Goal: Transaction & Acquisition: Purchase product/service

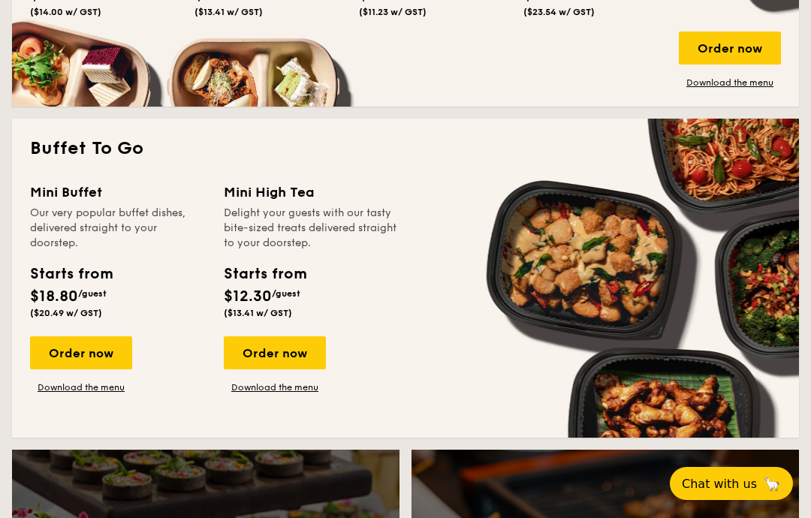
scroll to position [1227, 0]
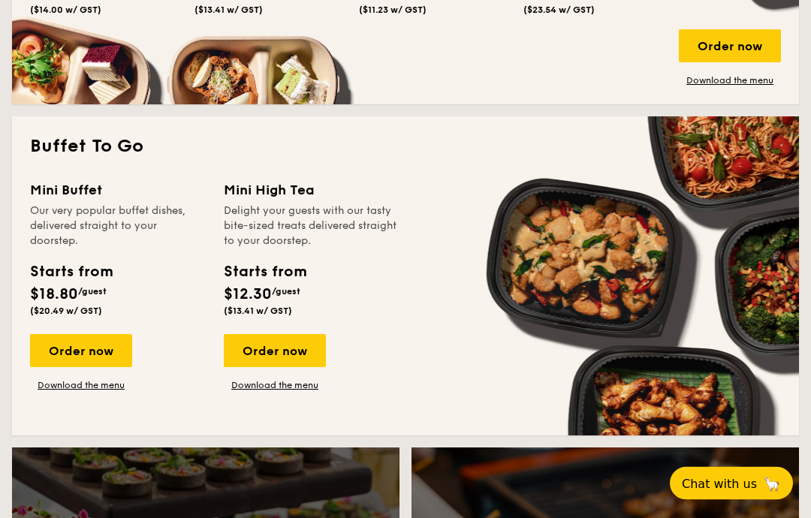
click at [267, 391] on link "Download the menu" at bounding box center [275, 386] width 102 height 12
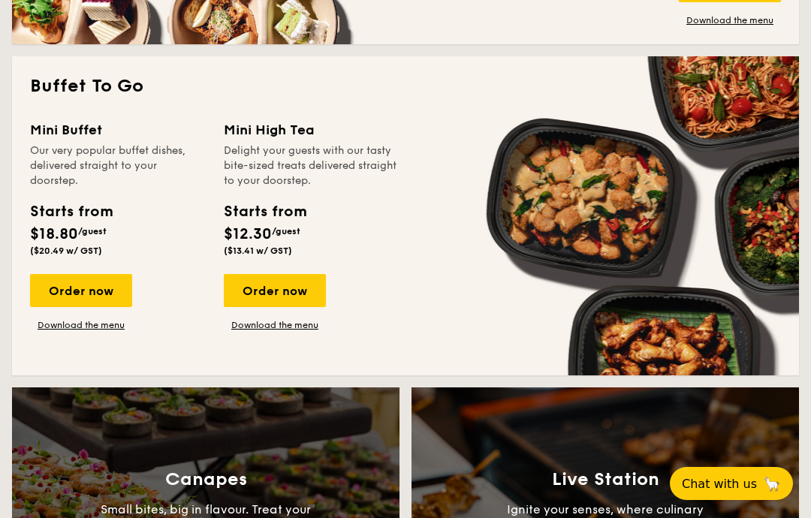
click at [294, 293] on div "Order now" at bounding box center [275, 290] width 102 height 33
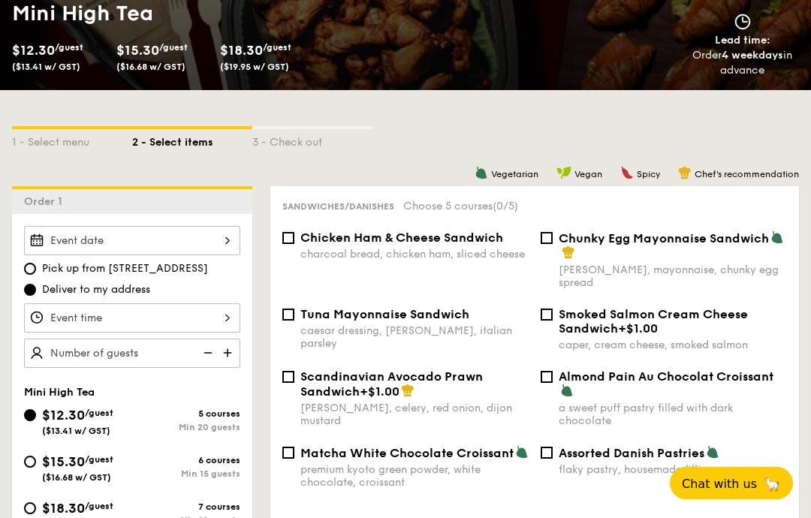
scroll to position [237, 0]
click at [213, 243] on div at bounding box center [132, 240] width 216 height 29
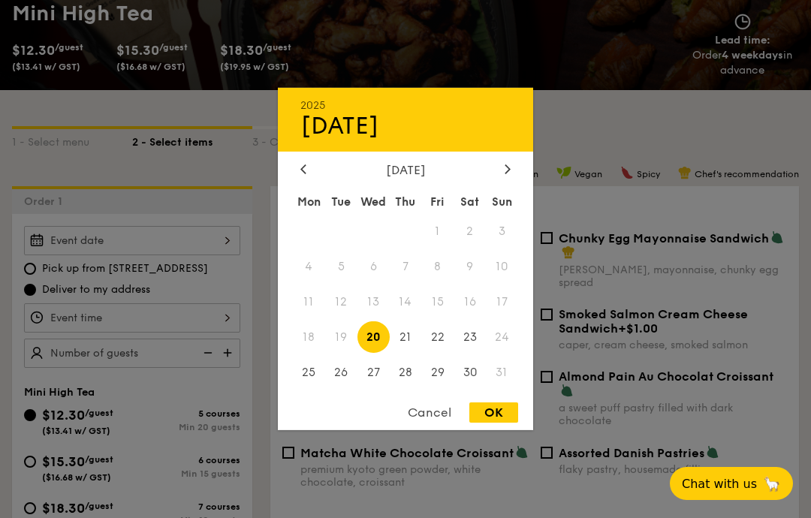
click at [506, 174] on icon at bounding box center [508, 169] width 6 height 10
click at [469, 248] on span "6" at bounding box center [470, 232] width 32 height 32
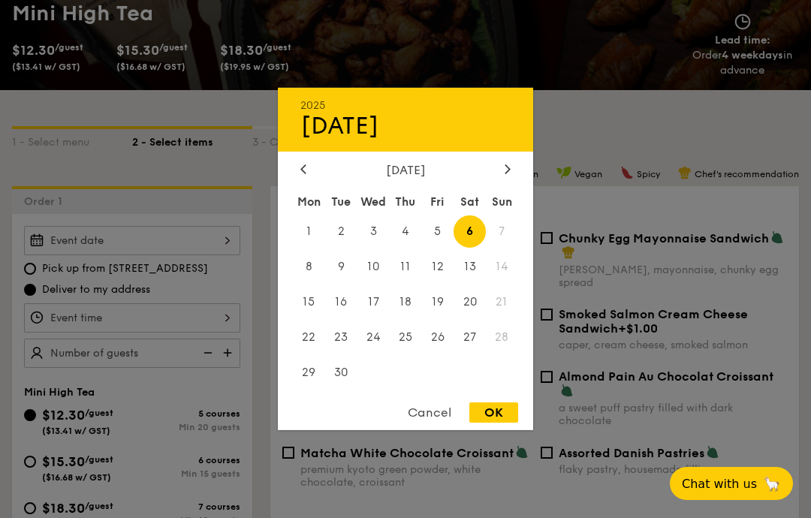
click at [498, 423] on div "OK" at bounding box center [494, 413] width 49 height 20
type input "[DATE]"
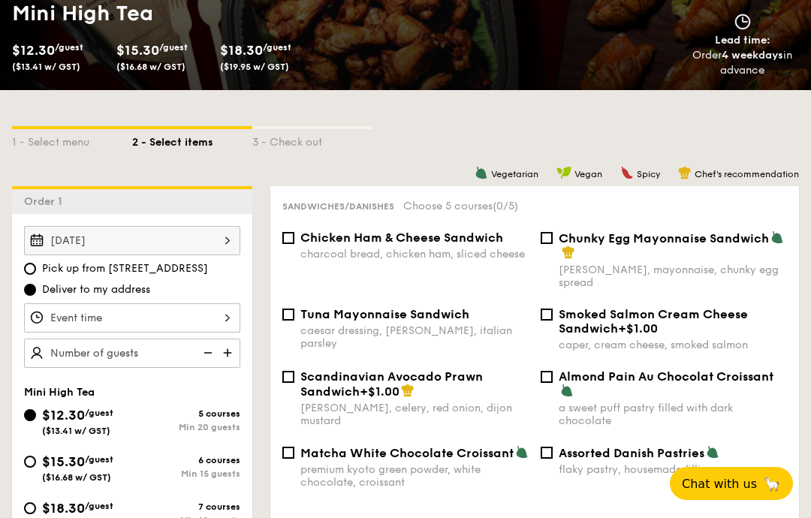
click at [224, 322] on div at bounding box center [132, 318] width 216 height 29
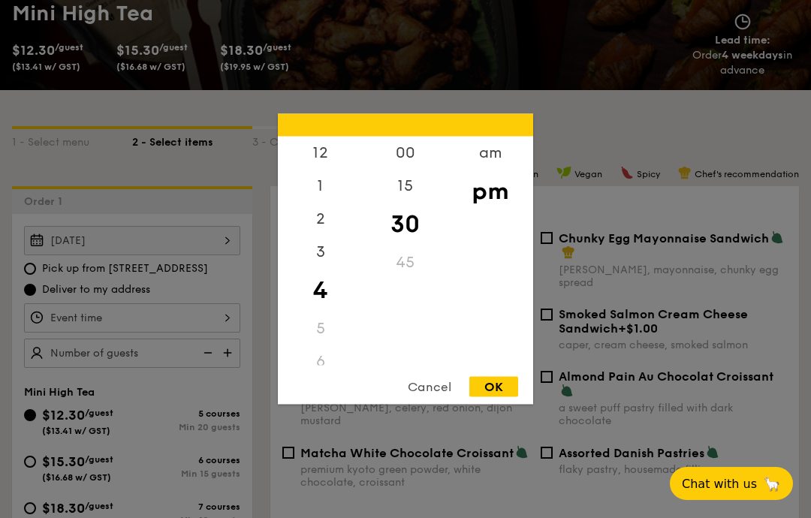
click at [485, 170] on div "am" at bounding box center [490, 153] width 85 height 33
click at [317, 300] on div "9" at bounding box center [320, 283] width 85 height 33
click at [499, 397] on div "OK" at bounding box center [494, 387] width 49 height 20
type input "9:30AM"
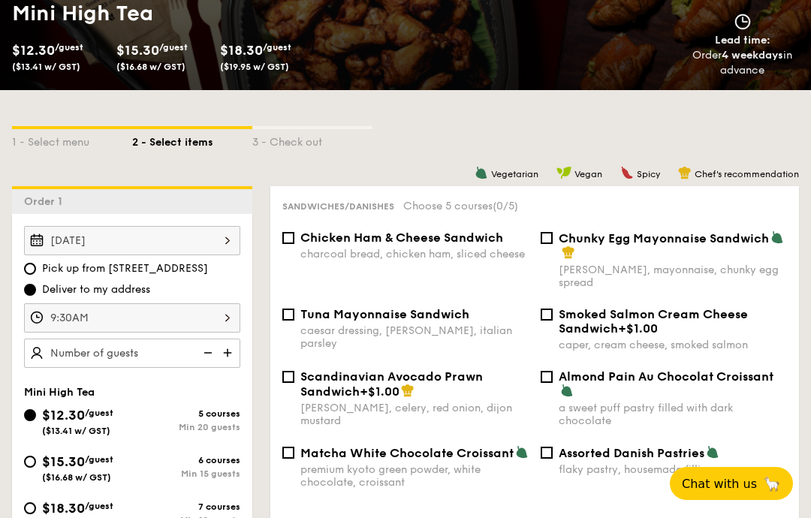
click at [230, 354] on img at bounding box center [229, 353] width 23 height 29
type input "20 guests"
click at [547, 244] on input "Chunky Egg Mayonnaise Sandwich dijon mustard, mayonnaise, chunky egg spread" at bounding box center [547, 238] width 12 height 12
checkbox input "true"
click at [292, 244] on input "Chicken Ham & Cheese Sandwich charcoal bread, chicken ham, sliced cheese" at bounding box center [288, 238] width 12 height 12
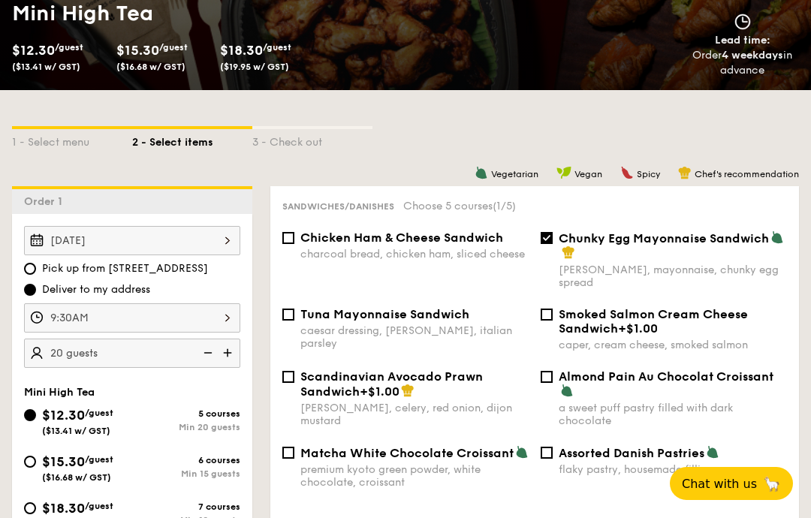
checkbox input "true"
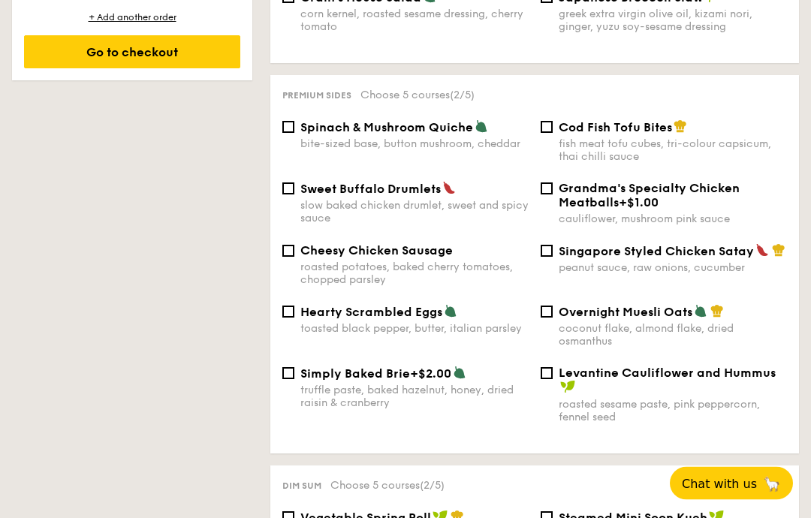
scroll to position [944, 0]
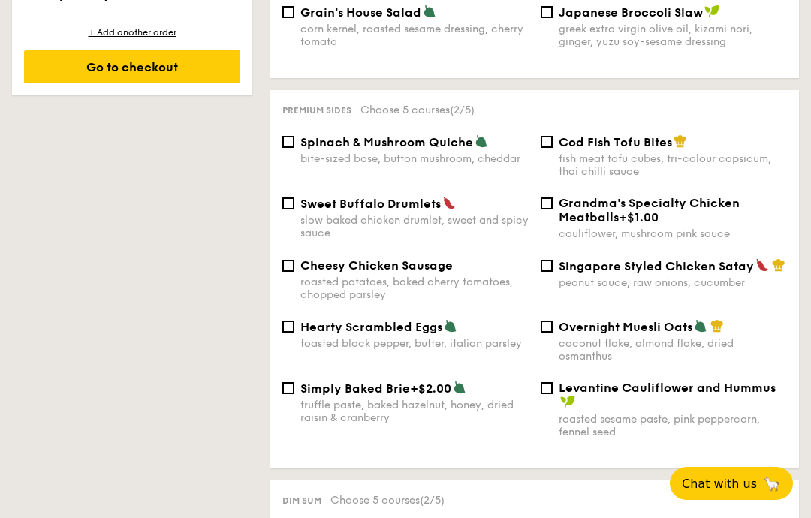
click at [551, 272] on input "Singapore Styled Chicken Satay peanut sauce, raw onions, cucumber" at bounding box center [547, 266] width 12 height 12
checkbox input "true"
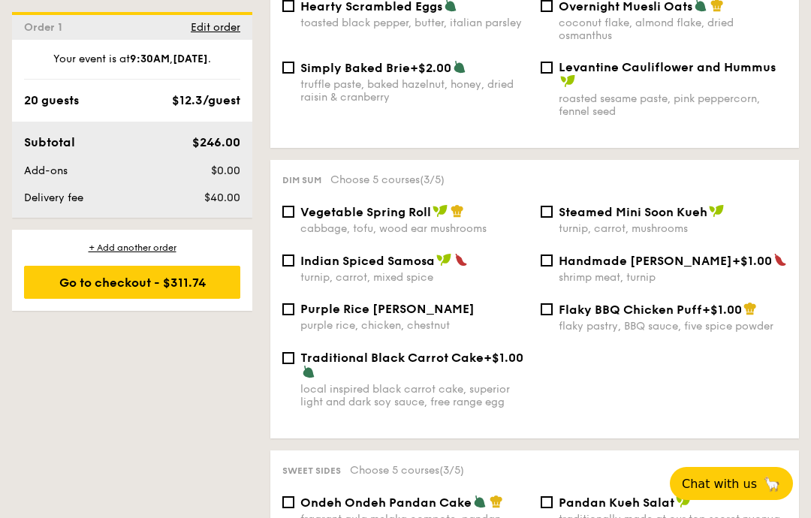
scroll to position [1268, 0]
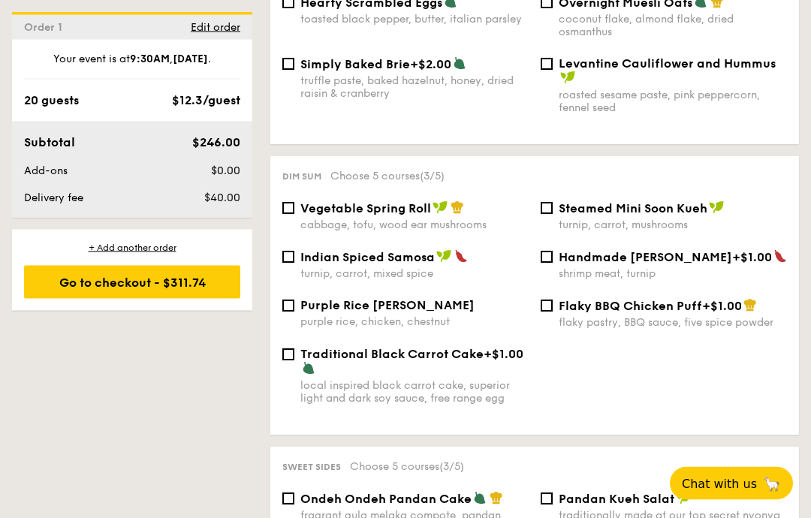
click at [302, 376] on img at bounding box center [309, 369] width 14 height 14
click at [295, 361] on input "Traditional Black Carrot Cake +$1.00 local inspired black carrot cake, superior…" at bounding box center [288, 355] width 12 height 12
checkbox input "true"
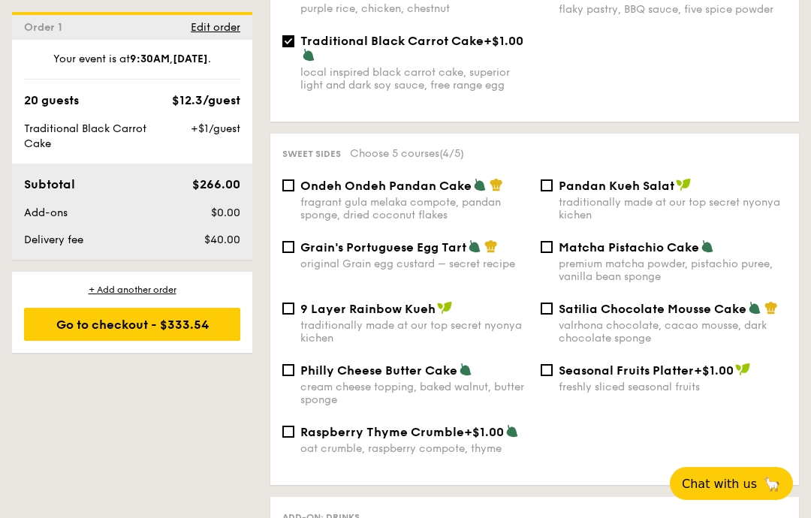
scroll to position [1583, 0]
click at [552, 314] on input "Satilia Chocolate Mousse Cake valrhona chocolate, cacao mousse, dark chocolate …" at bounding box center [547, 308] width 12 height 12
checkbox input "true"
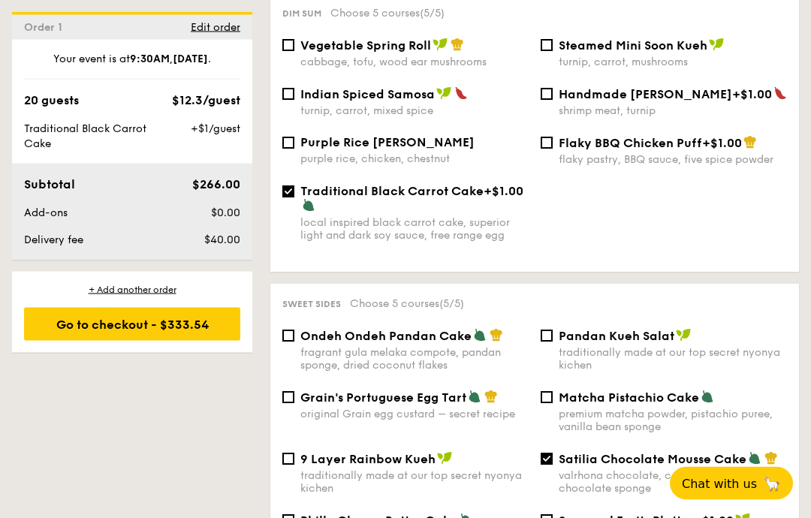
scroll to position [1423, 0]
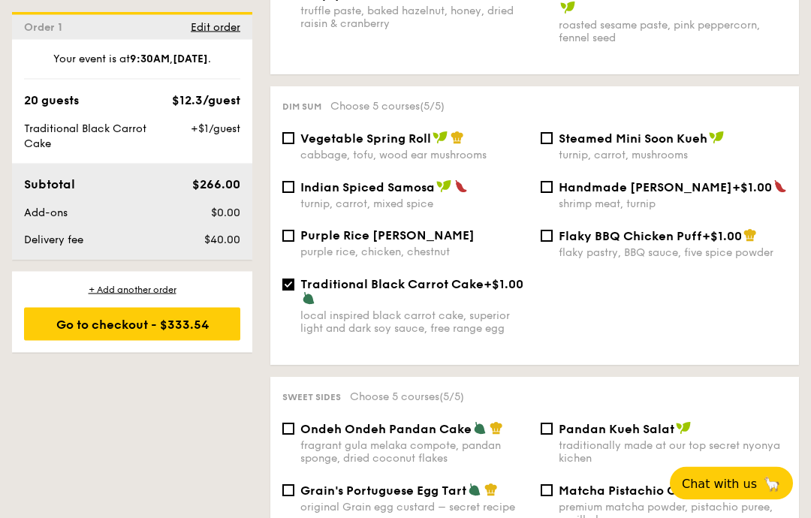
click at [468, 497] on img at bounding box center [475, 491] width 14 height 14
click at [295, 497] on input "Grain's Portuguese Egg Tart original Grain egg custard – secret recipe" at bounding box center [288, 491] width 12 height 12
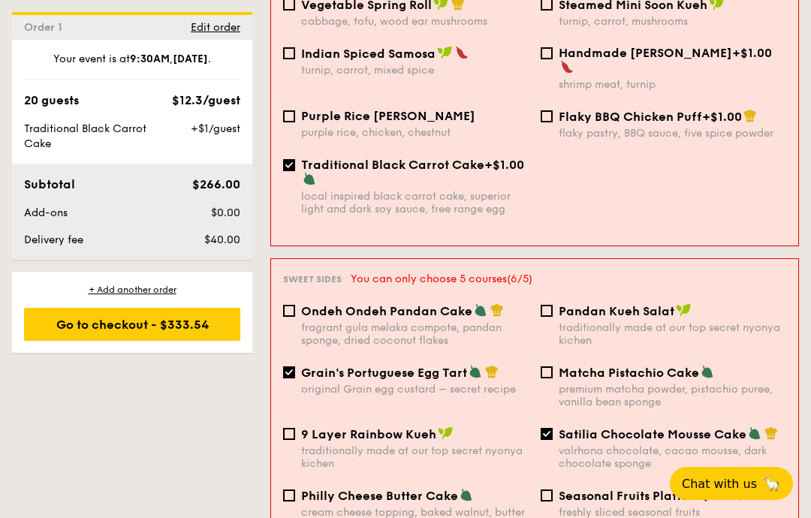
scroll to position [1491, 0]
click at [223, 493] on div "1 - Select menu 2 - Select items 3 - Check out Order 1 [DATE] Pick up from [STR…" at bounding box center [405, 378] width 811 height 3084
click at [304, 381] on span "Grain's Portuguese Egg Tart" at bounding box center [384, 374] width 166 height 14
click at [295, 379] on input "Grain's Portuguese Egg Tart original Grain egg custard – secret recipe" at bounding box center [289, 373] width 12 height 12
checkbox input "false"
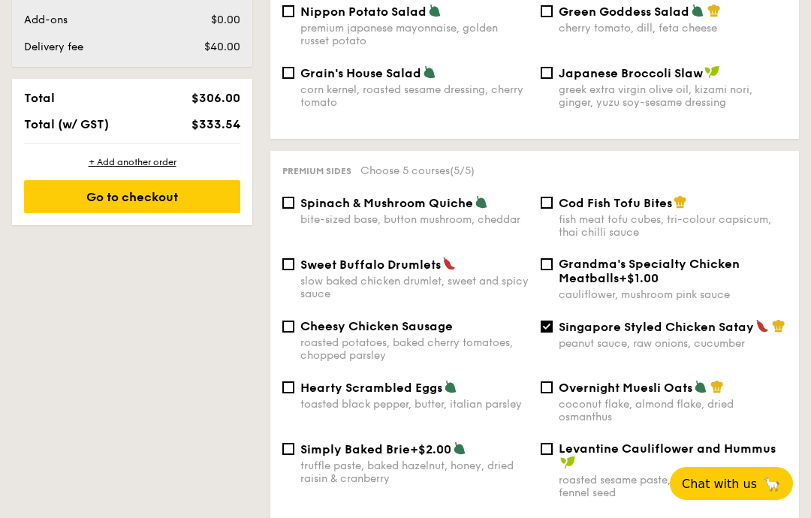
scroll to position [883, 0]
click at [304, 273] on span "Sweet Buffalo Drumlets" at bounding box center [371, 265] width 140 height 14
click at [295, 271] on input "Sweet Buffalo Drumlets slow baked chicken drumlet, sweet and spicy sauce" at bounding box center [288, 265] width 12 height 12
checkbox input "true"
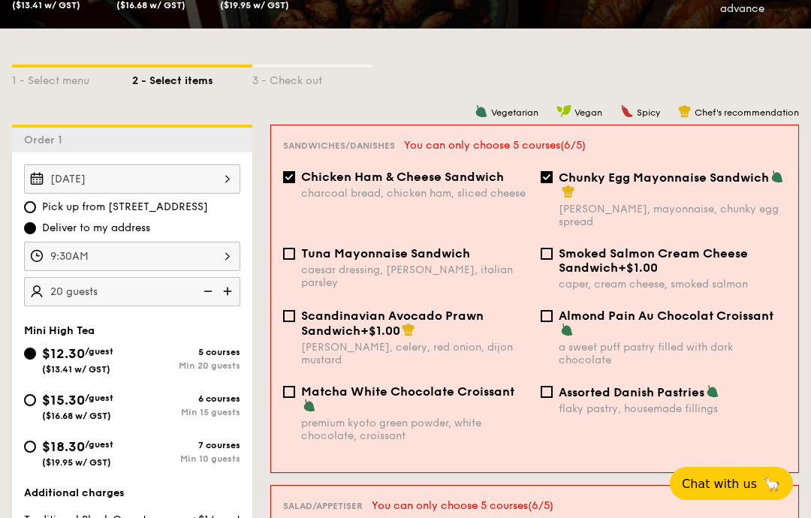
scroll to position [327, 0]
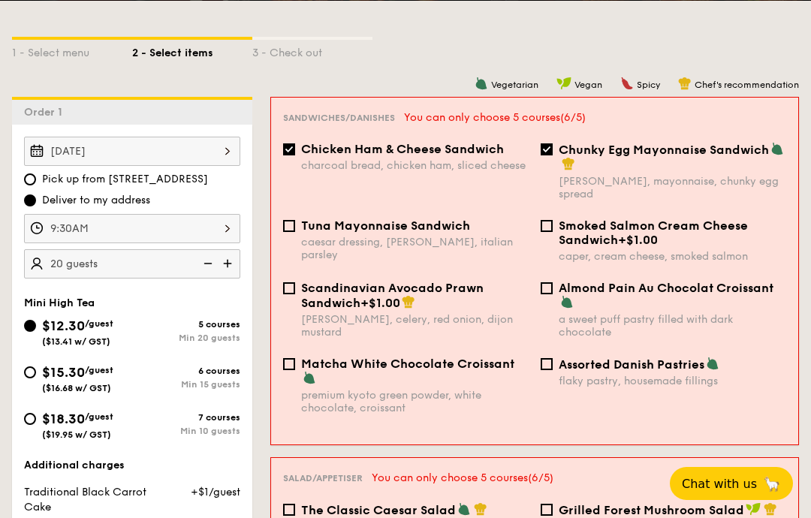
click at [35, 373] on input "$15.30 /guest ($16.68 w/ GST) 6 courses Min 15 guests" at bounding box center [30, 373] width 12 height 12
radio input "true"
checkbox input "false"
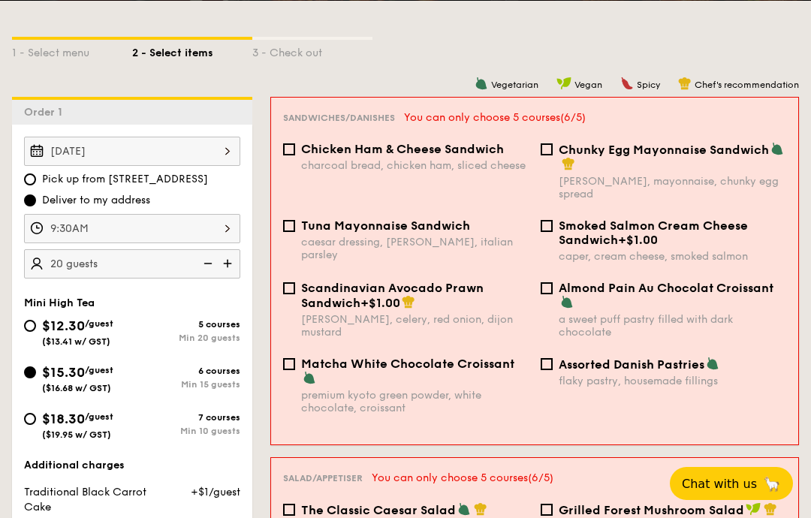
checkbox input "false"
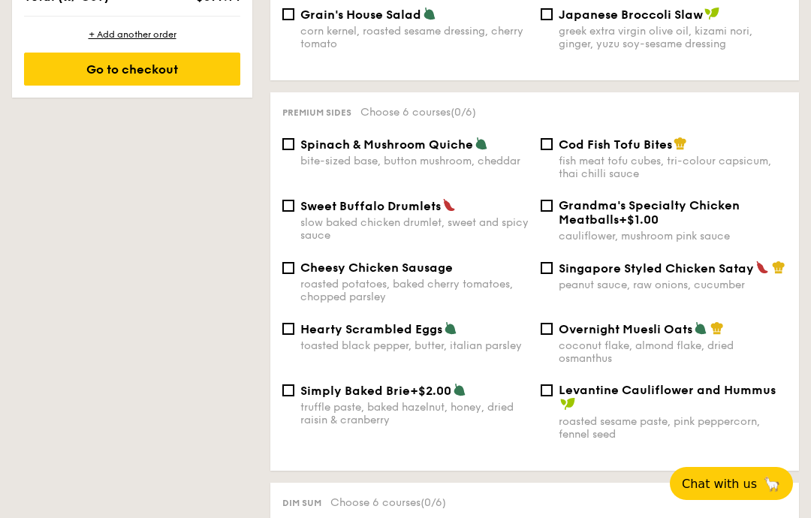
scroll to position [941, 0]
click at [542, 292] on div "Singapore Styled Chicken Satay peanut sauce, raw onions, cucumber" at bounding box center [664, 276] width 258 height 31
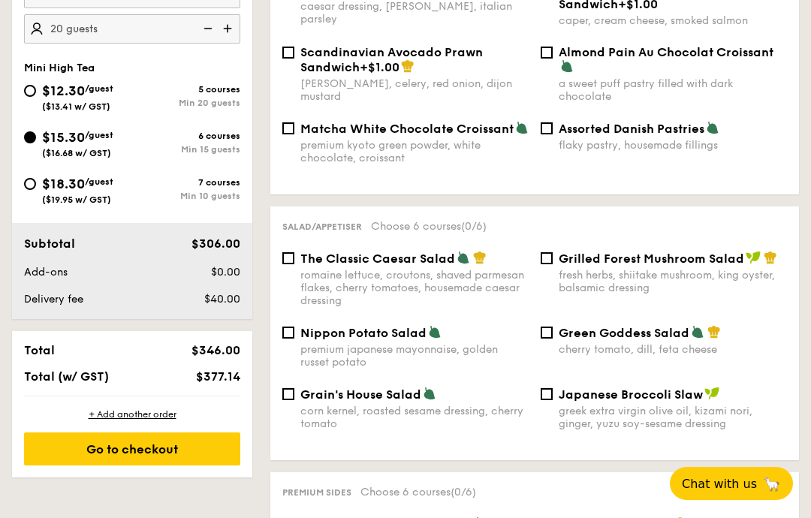
scroll to position [364, 0]
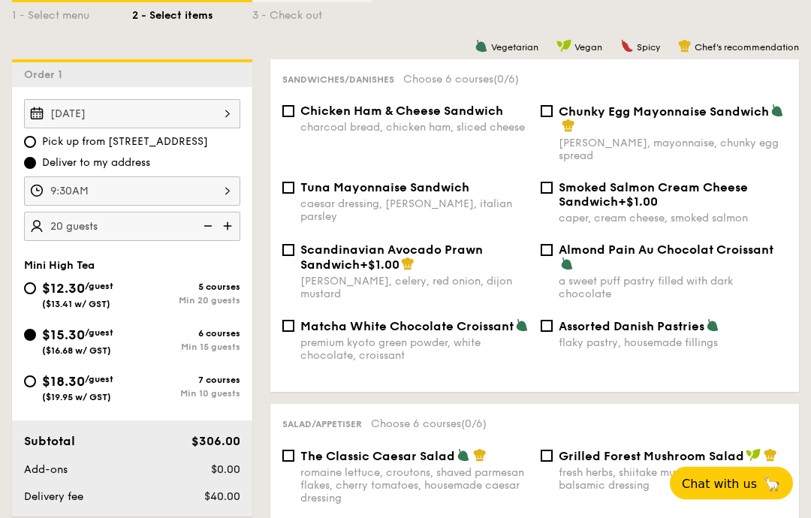
click at [292, 118] on input "Chicken Ham & Cheese Sandwich charcoal bread, chicken ham, sliced cheese" at bounding box center [288, 112] width 12 height 12
checkbox input "true"
click at [551, 112] on input "Chunky Egg Mayonnaise Sandwich dijon mustard, mayonnaise, chunky egg spread" at bounding box center [547, 111] width 12 height 12
checkbox input "true"
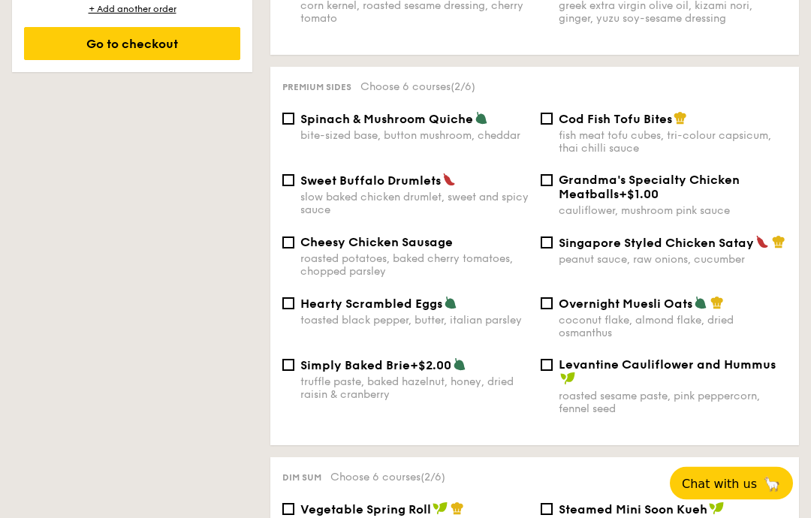
scroll to position [971, 0]
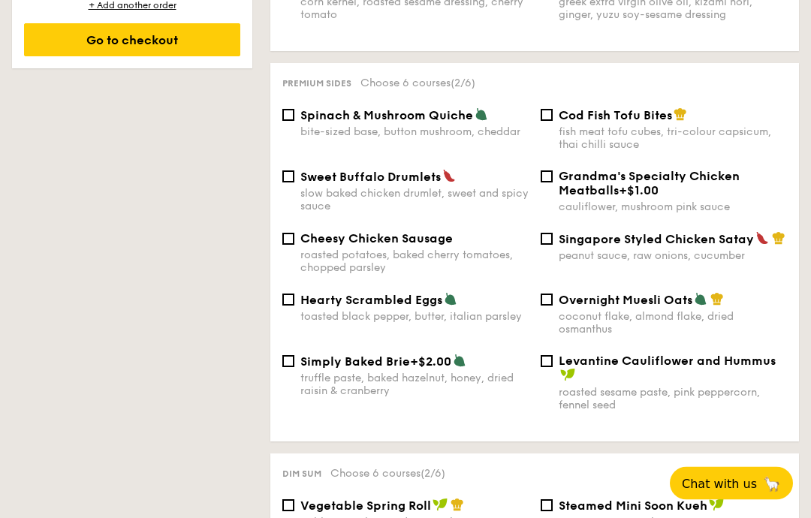
click at [294, 183] on input "Sweet Buffalo Drumlets slow baked chicken drumlet, sweet and spicy sauce" at bounding box center [288, 177] width 12 height 12
checkbox input "true"
click at [551, 245] on input "Singapore Styled Chicken Satay peanut sauce, raw onions, cucumber" at bounding box center [547, 239] width 12 height 12
checkbox input "true"
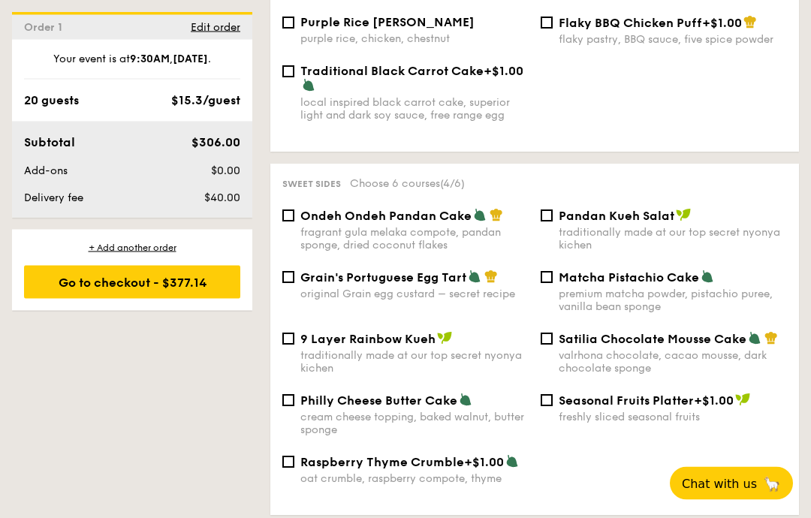
scroll to position [1552, 0]
click at [544, 345] on input "Satilia Chocolate Mousse Cake valrhona chocolate, cacao mousse, dark chocolate …" at bounding box center [547, 339] width 12 height 12
checkbox input "true"
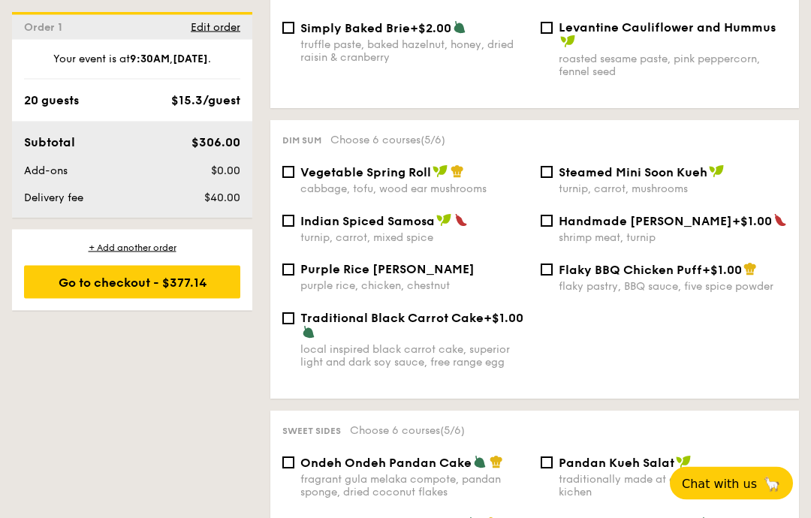
click at [292, 325] on input "Traditional Black Carrot Cake +$1.00 local inspired black carrot cake, superior…" at bounding box center [288, 319] width 12 height 12
checkbox input "true"
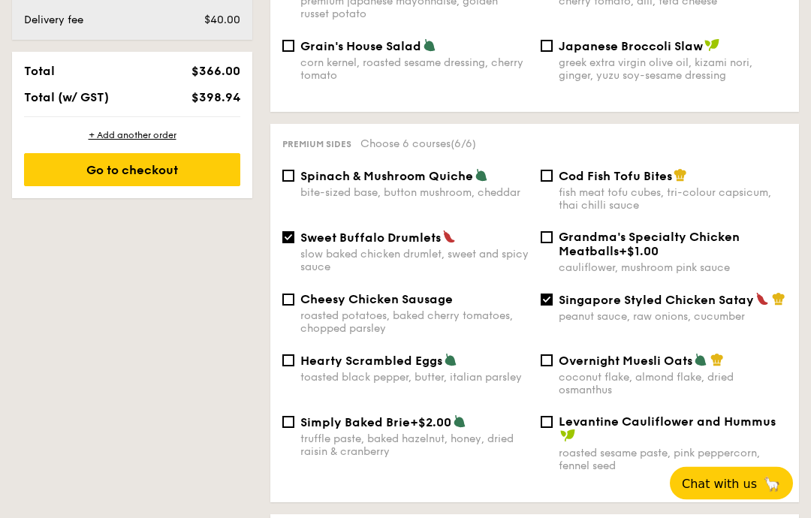
scroll to position [875, 0]
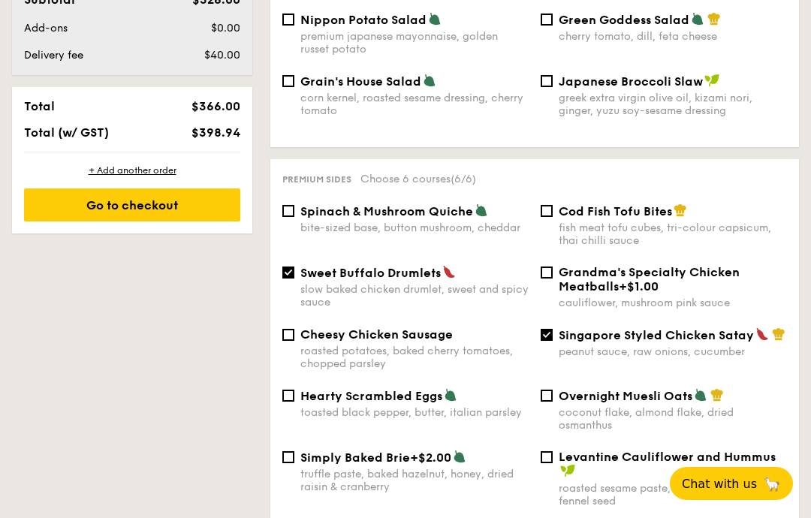
click at [301, 280] on span "Sweet Buffalo Drumlets" at bounding box center [371, 273] width 140 height 14
click at [295, 279] on input "Sweet Buffalo Drumlets slow baked chicken drumlet, sweet and spicy sauce" at bounding box center [288, 273] width 12 height 12
checkbox input "false"
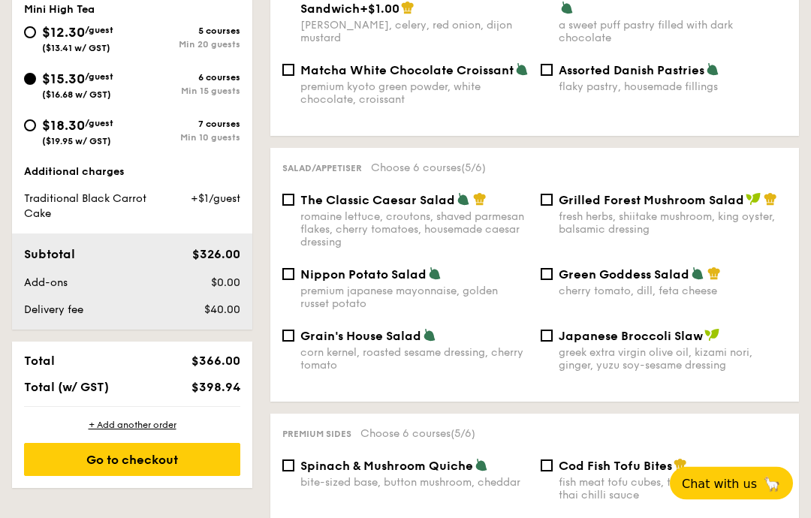
click at [83, 34] on span "$12.30" at bounding box center [63, 33] width 43 height 17
click at [36, 34] on input "$12.30 /guest ($13.41 w/ GST) 5 courses Min 20 guests" at bounding box center [30, 33] width 12 height 12
radio input "true"
checkbox input "false"
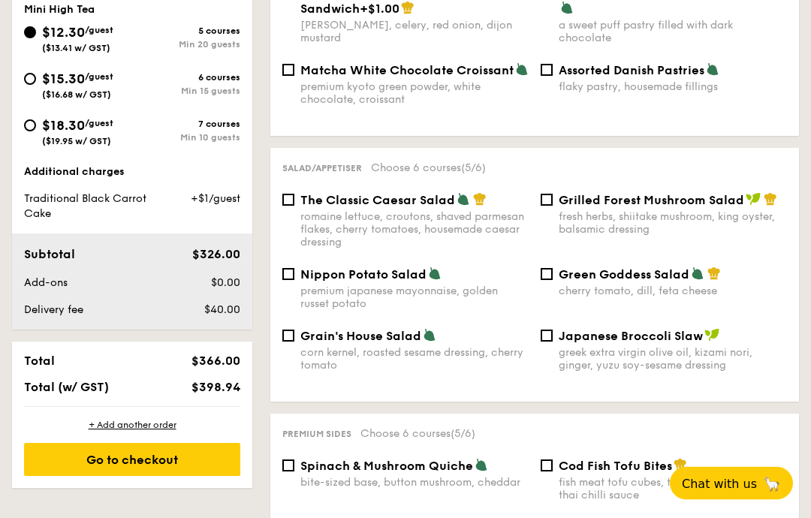
checkbox input "false"
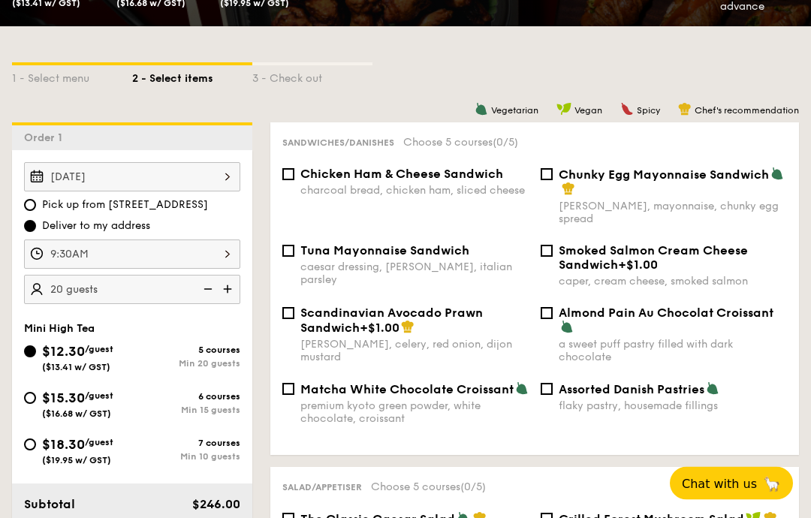
scroll to position [301, 0]
click at [544, 180] on input "Chunky Egg Mayonnaise Sandwich dijon mustard, mayonnaise, chunky egg spread" at bounding box center [547, 174] width 12 height 12
checkbox input "true"
click at [291, 178] on input "Chicken Ham & Cheese Sandwich charcoal bread, chicken ham, sliced cheese" at bounding box center [288, 174] width 12 height 12
checkbox input "true"
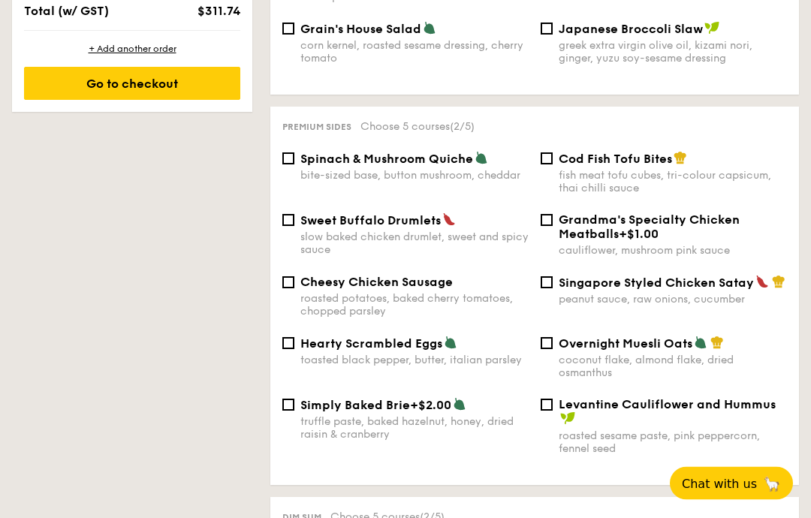
click at [548, 289] on input "Singapore Styled Chicken Satay peanut sauce, raw onions, cucumber" at bounding box center [547, 283] width 12 height 12
checkbox input "true"
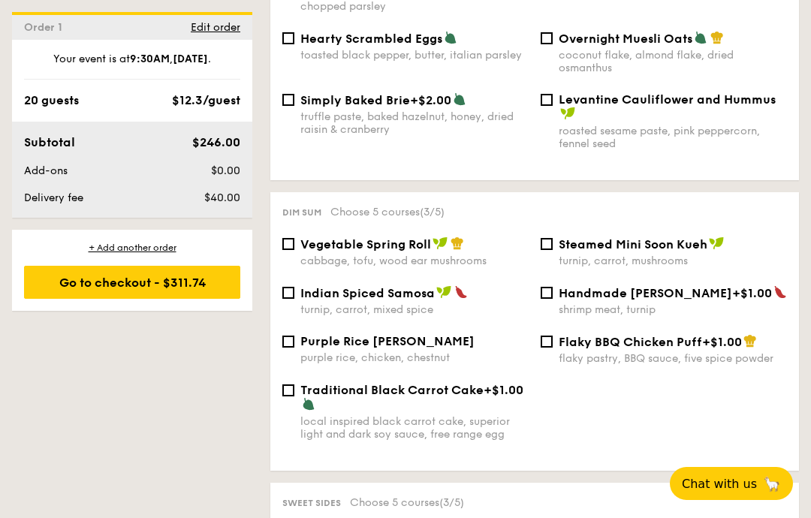
scroll to position [1236, 0]
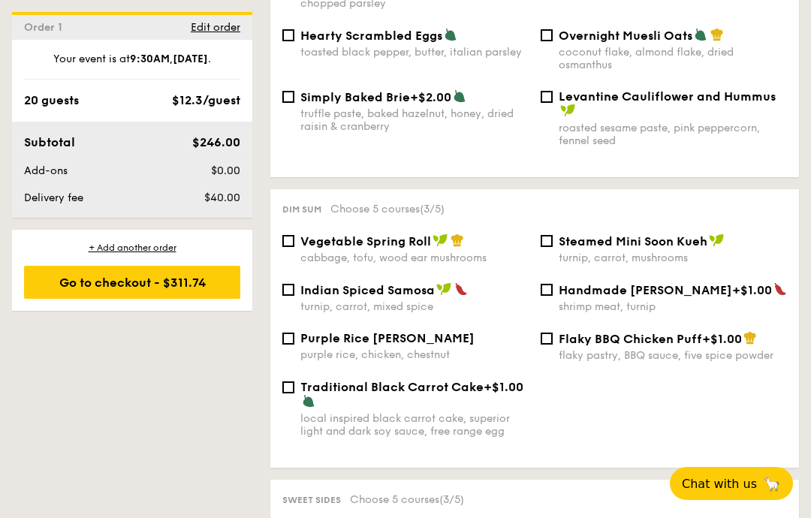
click at [282, 394] on input "Traditional Black Carrot Cake +$1.00 local inspired black carrot cake, superior…" at bounding box center [288, 388] width 12 height 12
checkbox input "true"
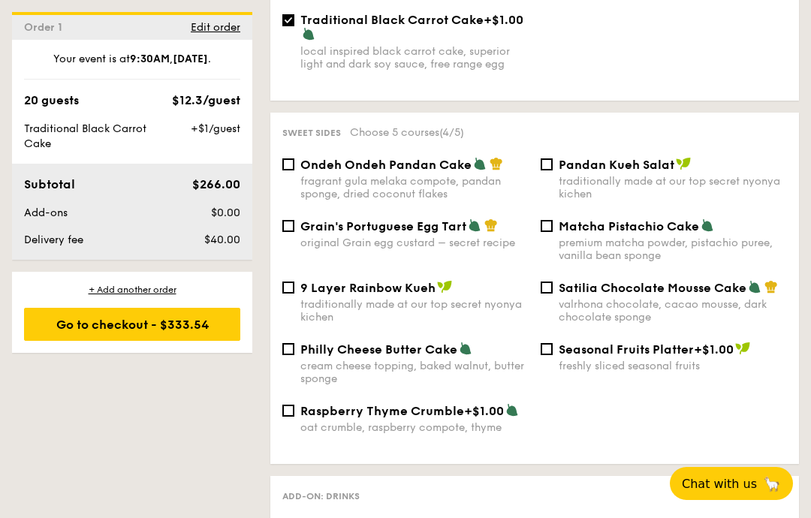
scroll to position [1605, 0]
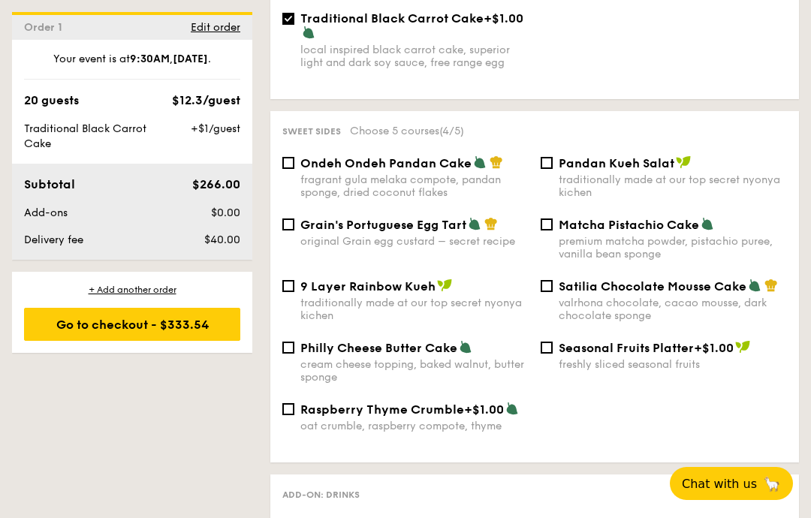
click at [548, 292] on input "Satilia Chocolate Mousse Cake valrhona chocolate, cacao mousse, dark chocolate …" at bounding box center [547, 286] width 12 height 12
checkbox input "true"
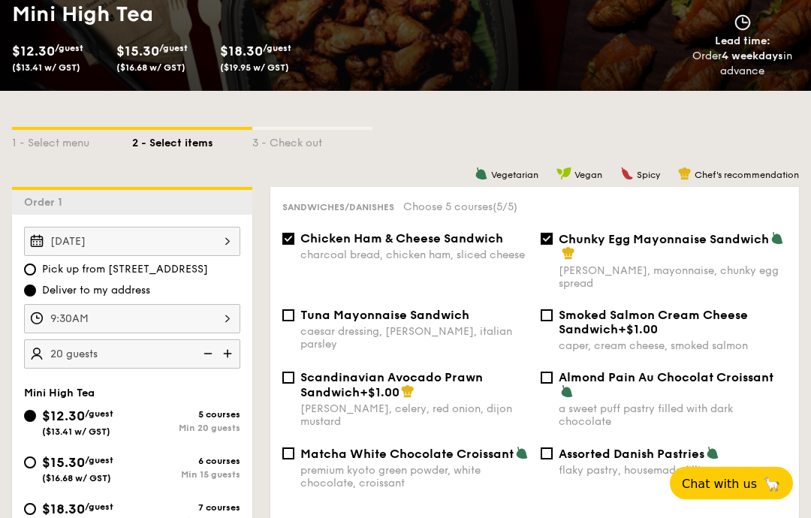
scroll to position [239, 0]
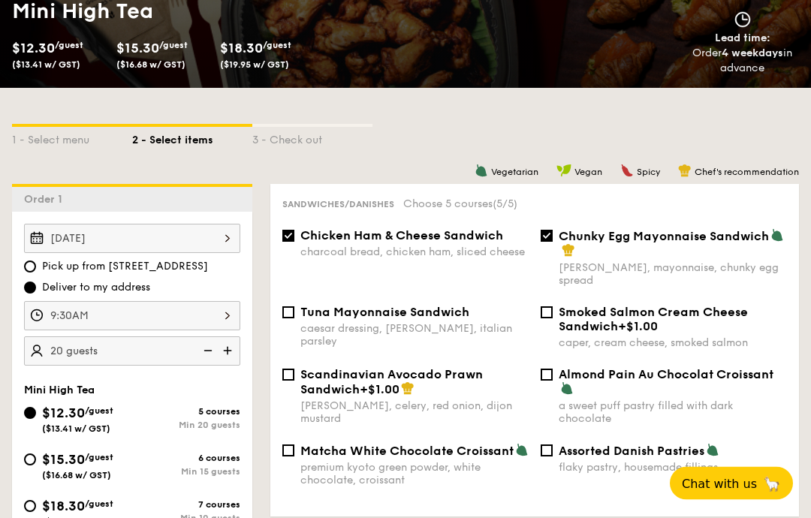
click at [228, 319] on div "9:30AM" at bounding box center [132, 316] width 216 height 29
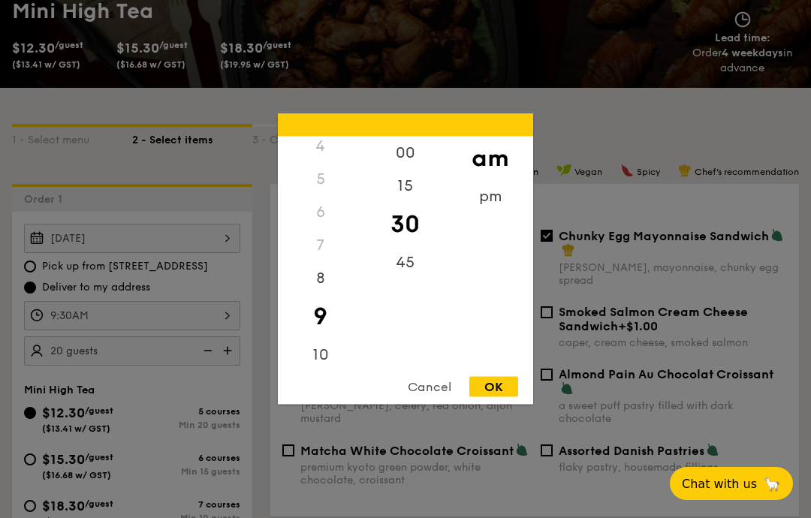
scroll to position [252, 0]
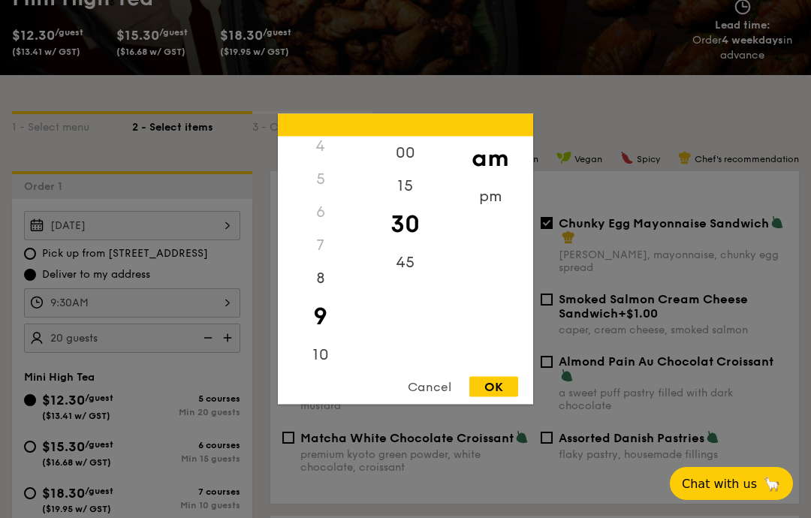
click at [403, 193] on div "15" at bounding box center [405, 186] width 85 height 33
click at [494, 393] on div "OK" at bounding box center [494, 387] width 49 height 20
type input "9:15AM"
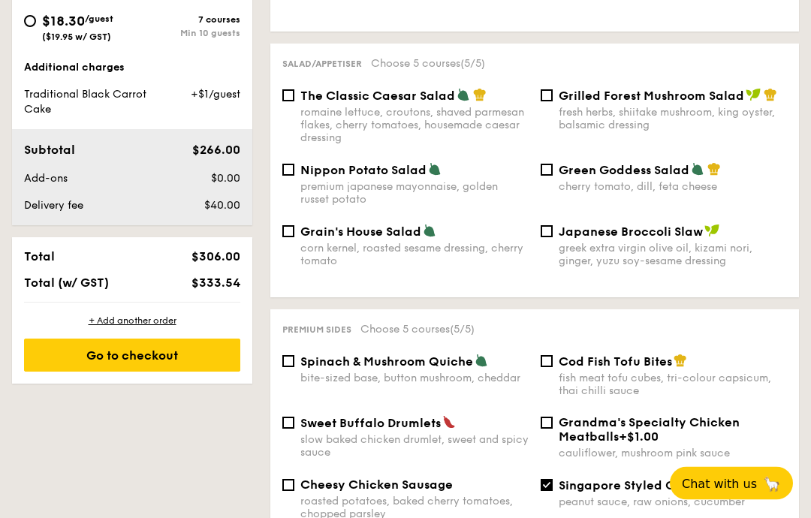
scroll to position [726, 0]
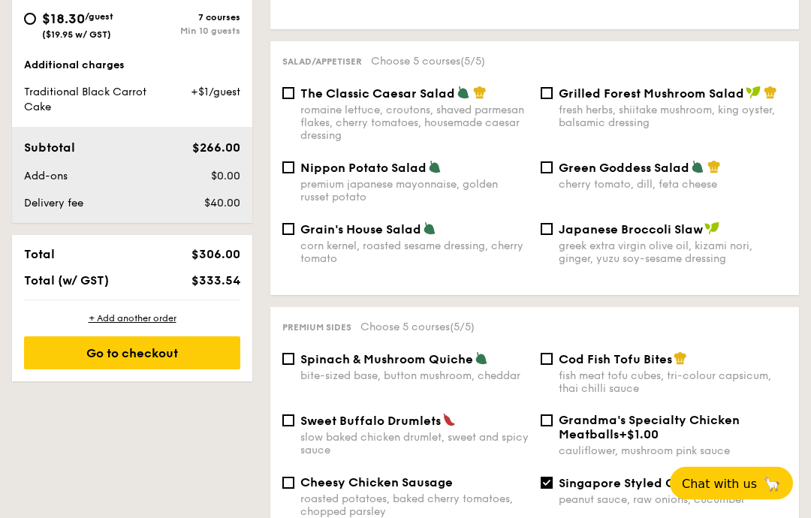
click at [193, 361] on div "Go to checkout" at bounding box center [132, 353] width 216 height 33
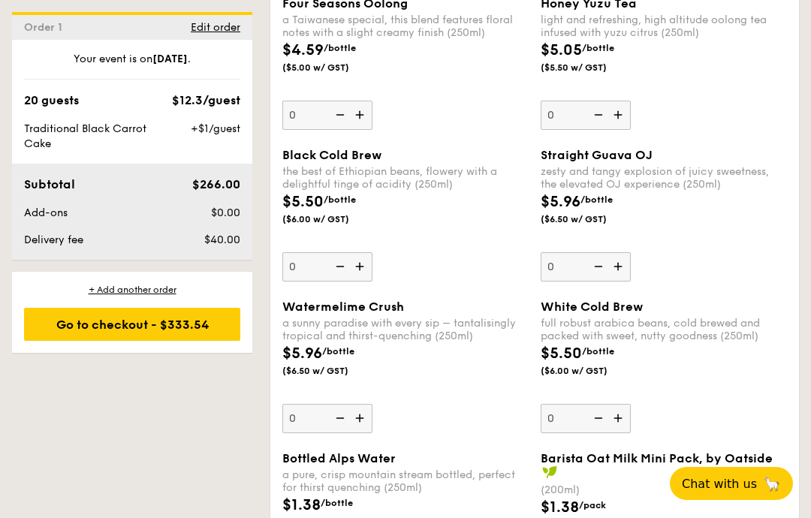
scroll to position [2300, 0]
click at [105, 328] on div "Go to checkout - $333.54" at bounding box center [132, 324] width 216 height 33
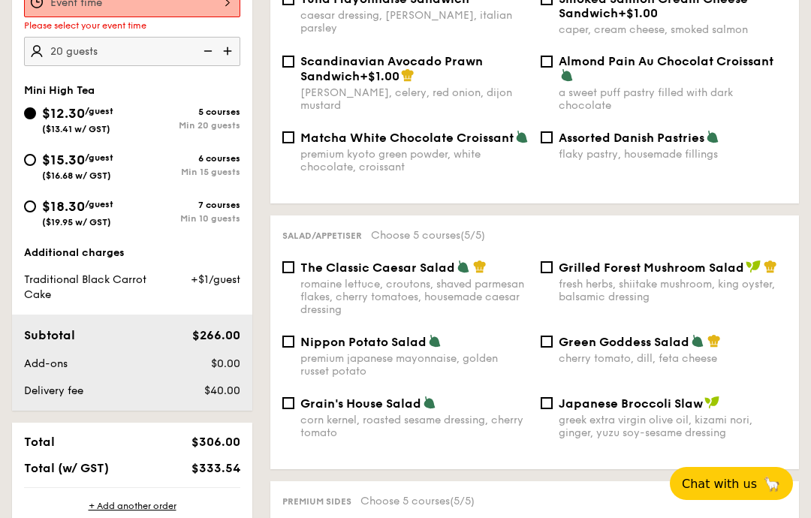
scroll to position [401, 0]
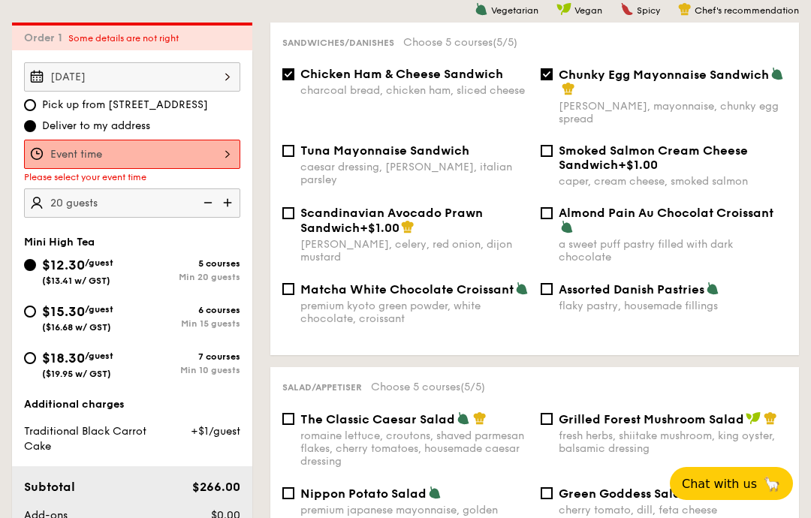
click at [228, 159] on div at bounding box center [132, 154] width 216 height 29
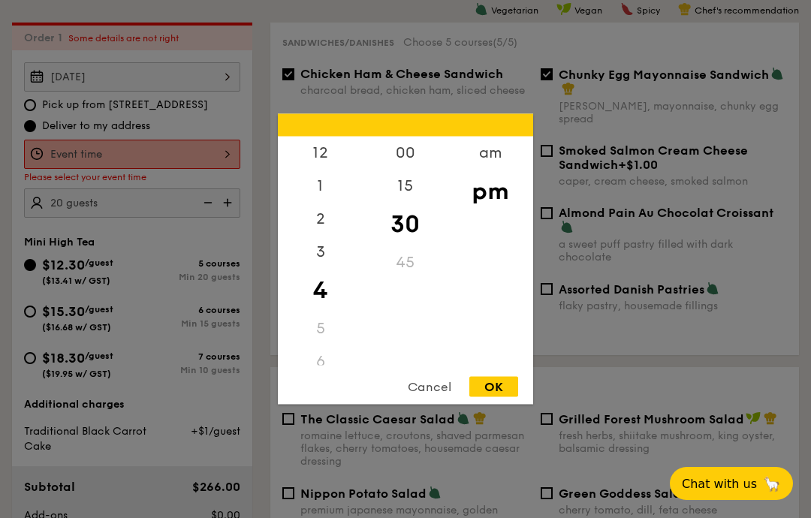
click at [476, 137] on div "am" at bounding box center [490, 153] width 85 height 33
click at [316, 279] on div "9" at bounding box center [320, 283] width 85 height 33
click at [397, 195] on div "15" at bounding box center [405, 186] width 85 height 33
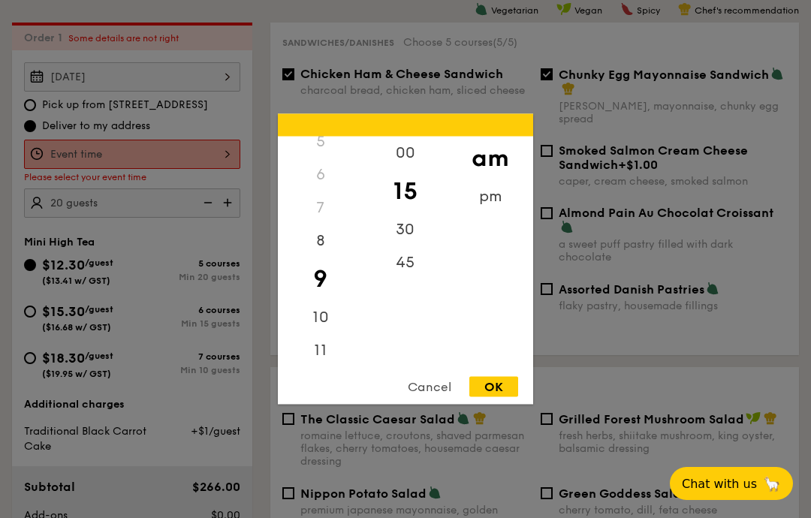
click at [487, 393] on div "OK" at bounding box center [494, 387] width 49 height 20
type input "9:15AM"
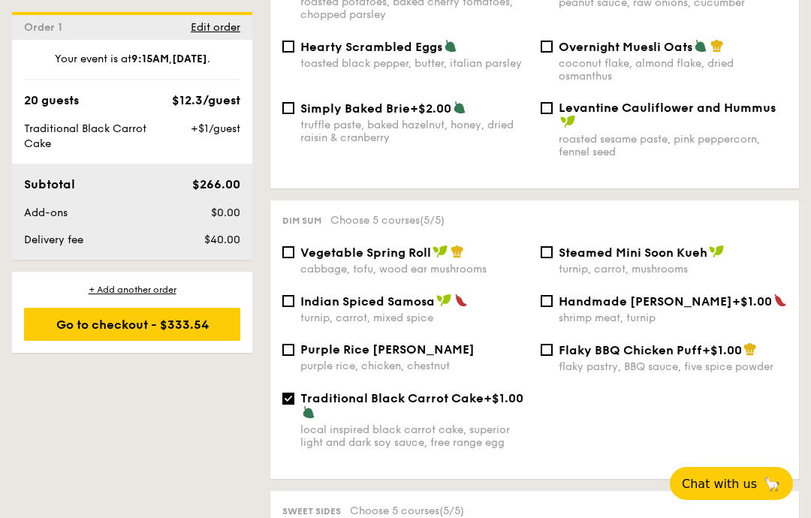
scroll to position [1509, 0]
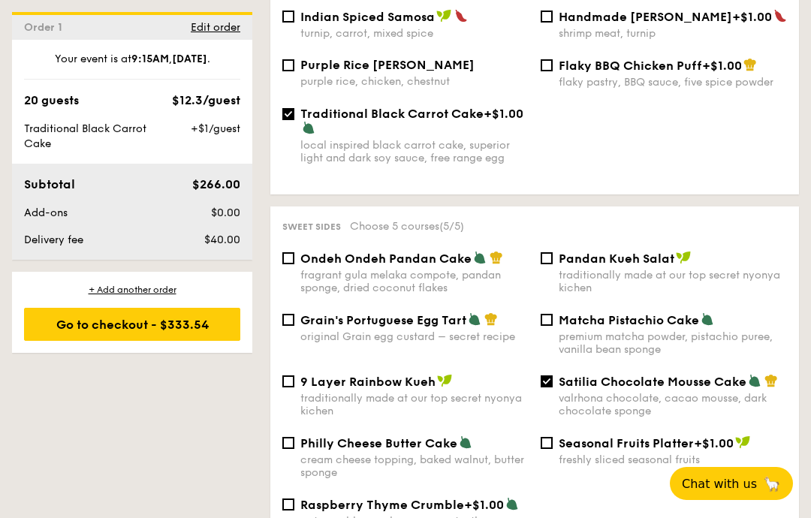
click at [290, 120] on input "Traditional Black Carrot Cake +$1.00 local inspired black carrot cake, superior…" at bounding box center [288, 114] width 12 height 12
checkbox input "false"
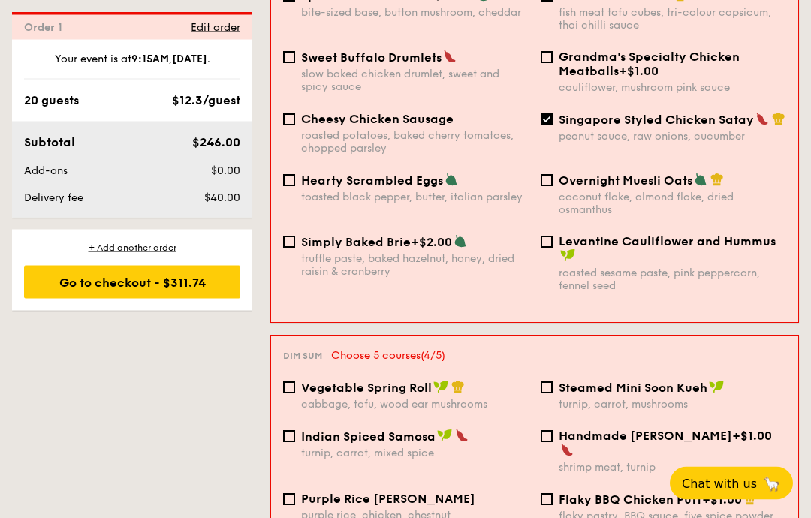
scroll to position [1101, 0]
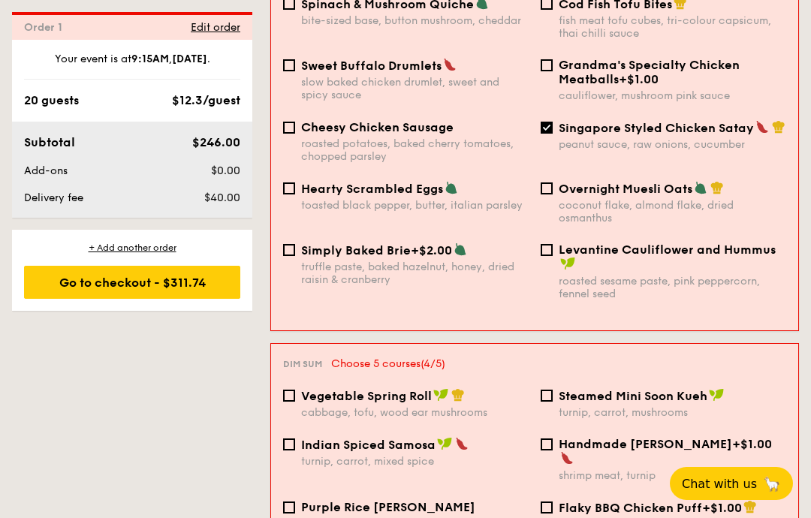
click at [298, 82] on div "Sweet Buffalo Drumlets slow baked chicken drumlet, sweet and spicy sauce" at bounding box center [406, 80] width 258 height 44
click at [281, 71] on div "Sweet Buffalo Drumlets slow baked chicken drumlet, sweet and spicy sauce" at bounding box center [406, 80] width 258 height 44
click at [304, 64] on span "Sweet Buffalo Drumlets" at bounding box center [371, 66] width 140 height 14
click at [295, 64] on input "Sweet Buffalo Drumlets slow baked chicken drumlet, sweet and spicy sauce" at bounding box center [289, 65] width 12 height 12
checkbox input "true"
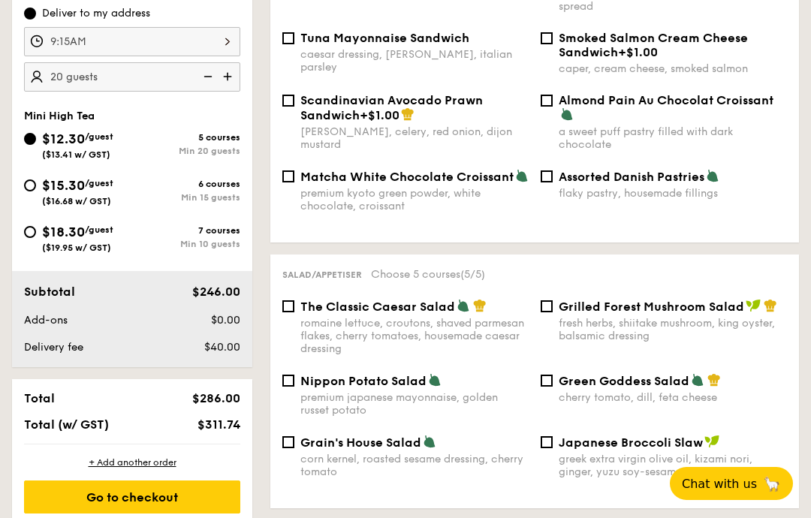
scroll to position [512, 0]
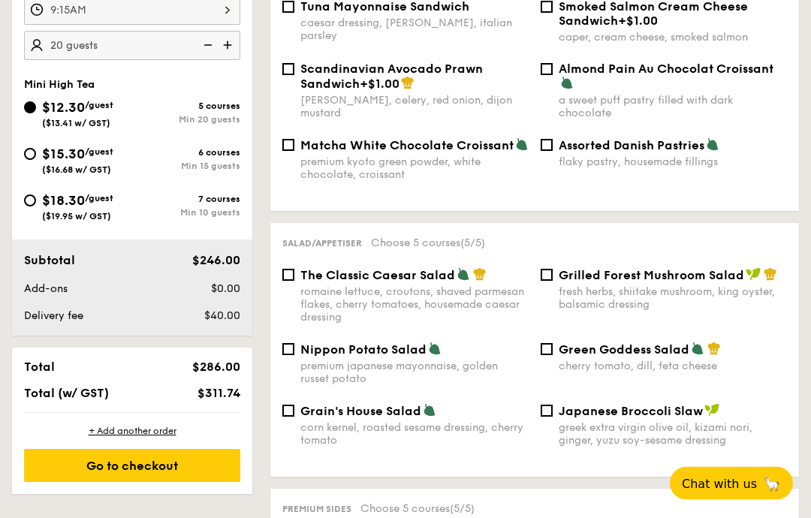
scroll to position [546, 0]
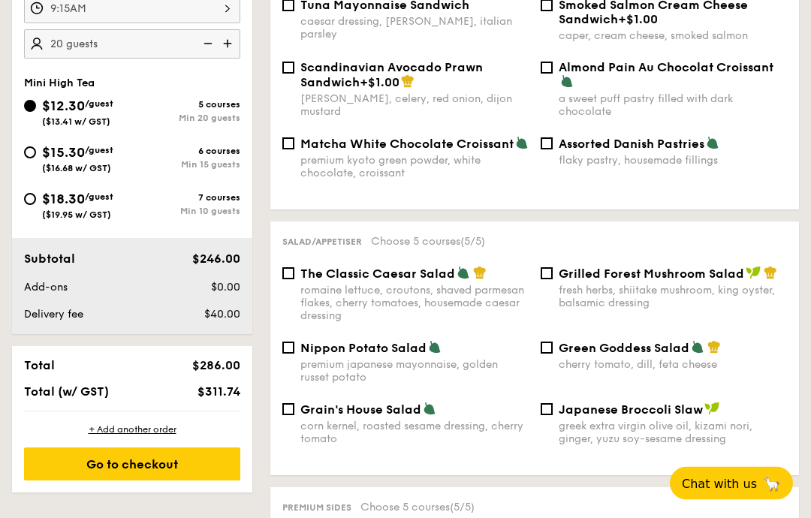
click at [97, 476] on div "Go to checkout" at bounding box center [132, 465] width 216 height 33
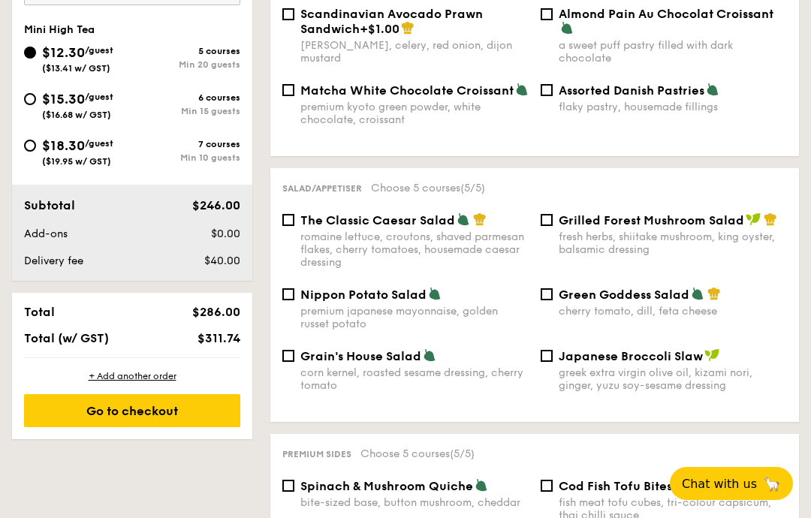
scroll to position [610, 0]
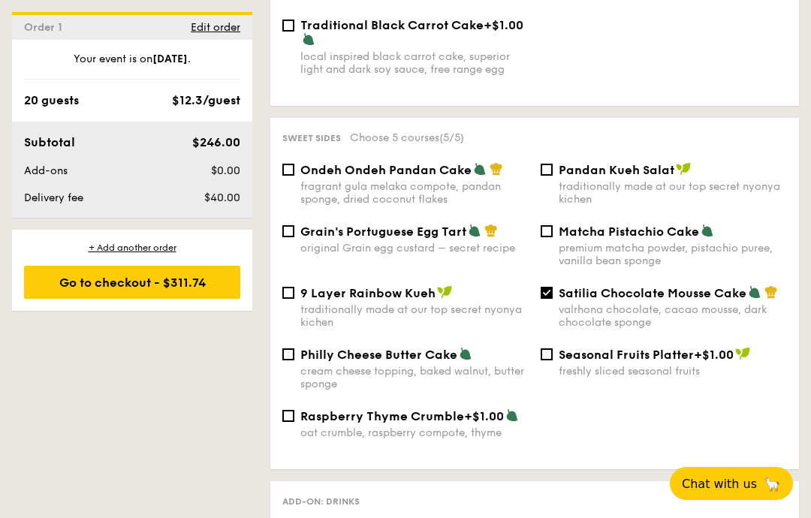
click at [108, 283] on div "Go to checkout - $311.74" at bounding box center [132, 282] width 216 height 33
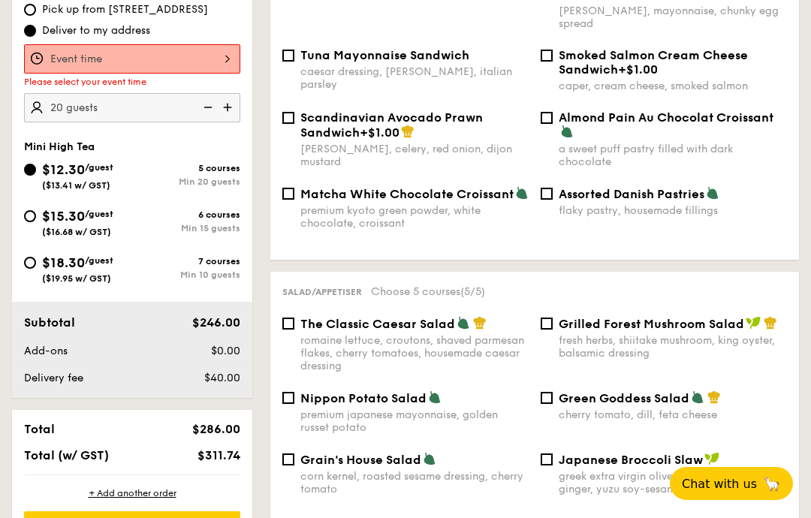
scroll to position [401, 0]
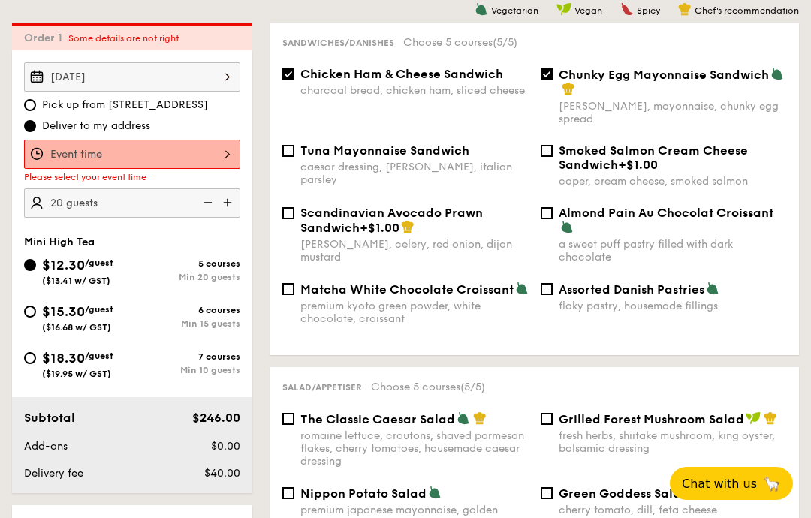
click at [218, 165] on div at bounding box center [132, 154] width 216 height 29
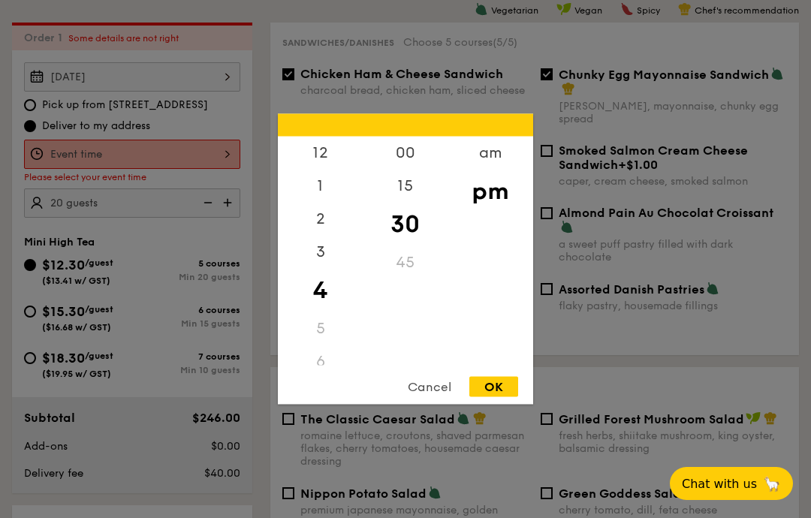
click at [494, 161] on div "am" at bounding box center [490, 153] width 85 height 33
click at [325, 307] on div "9" at bounding box center [320, 294] width 85 height 33
click at [406, 189] on div "15" at bounding box center [405, 186] width 85 height 33
click at [503, 387] on div "OK" at bounding box center [494, 387] width 49 height 20
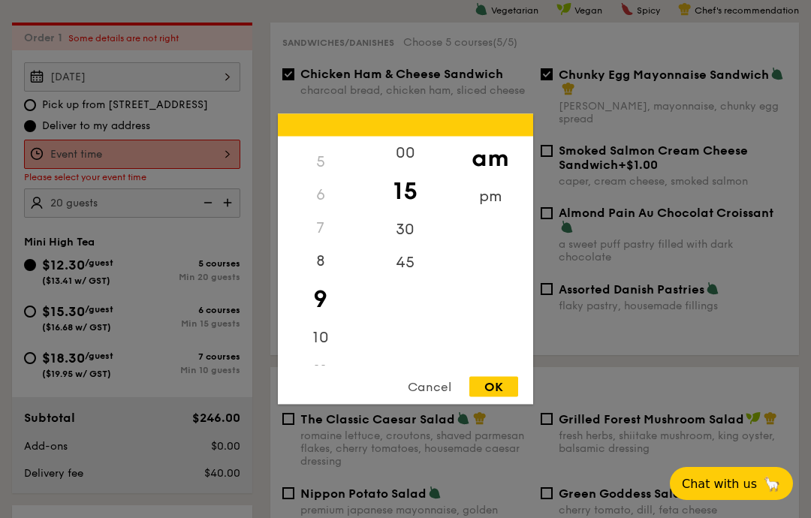
type input "9:15AM"
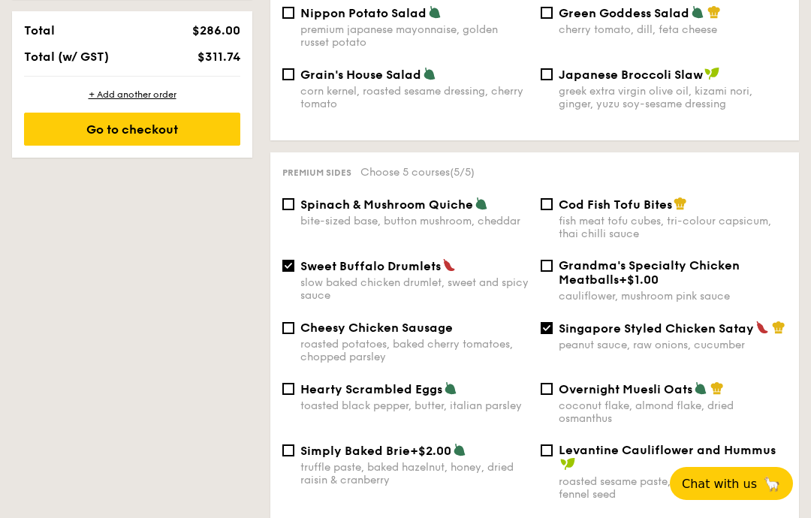
scroll to position [813, 0]
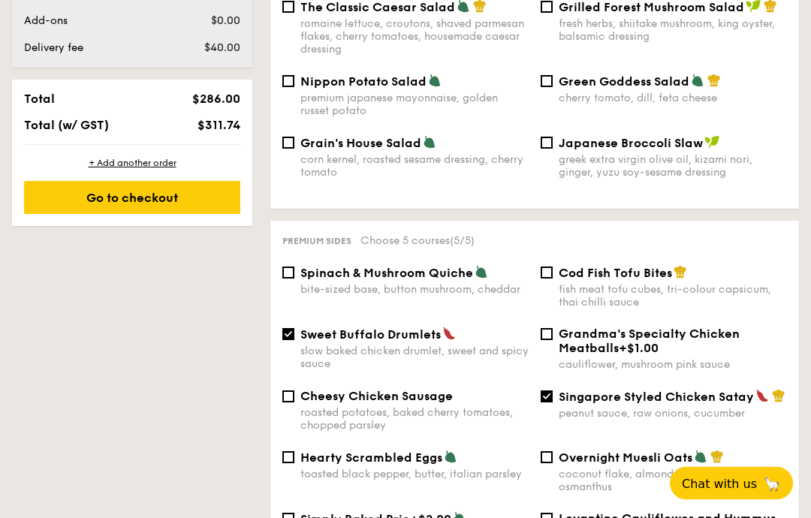
click at [107, 204] on div "Go to checkout" at bounding box center [132, 198] width 216 height 33
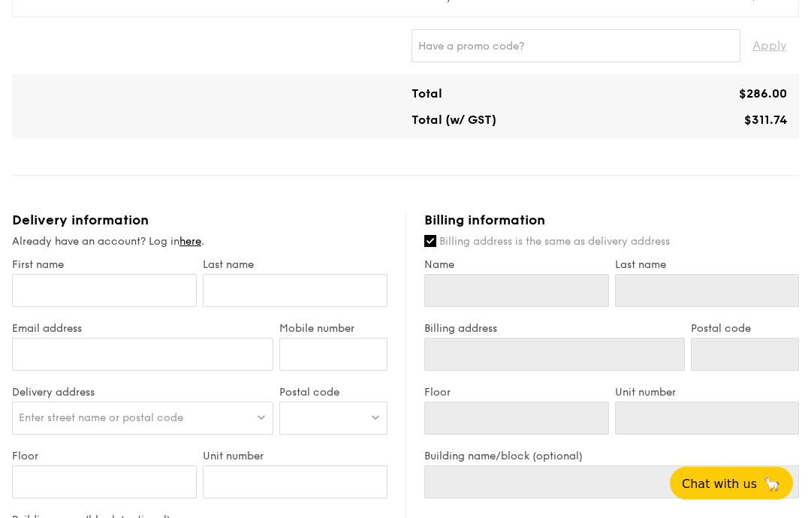
scroll to position [505, 0]
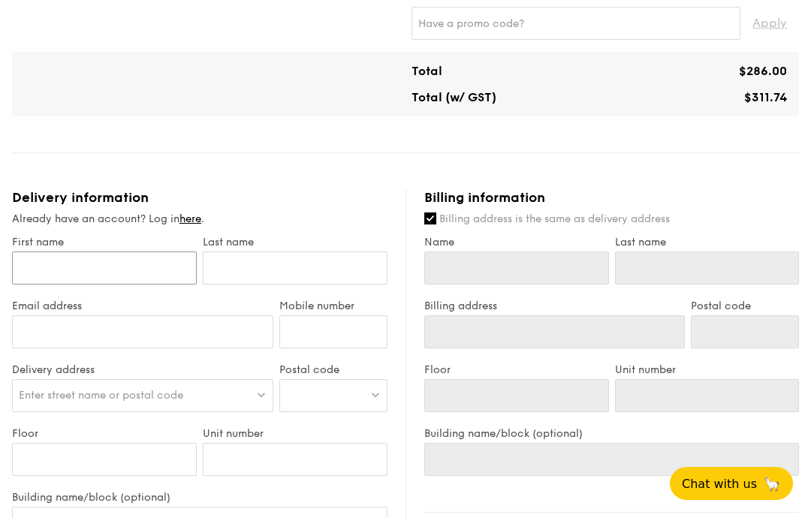
click at [41, 268] on input "First name" at bounding box center [104, 268] width 185 height 33
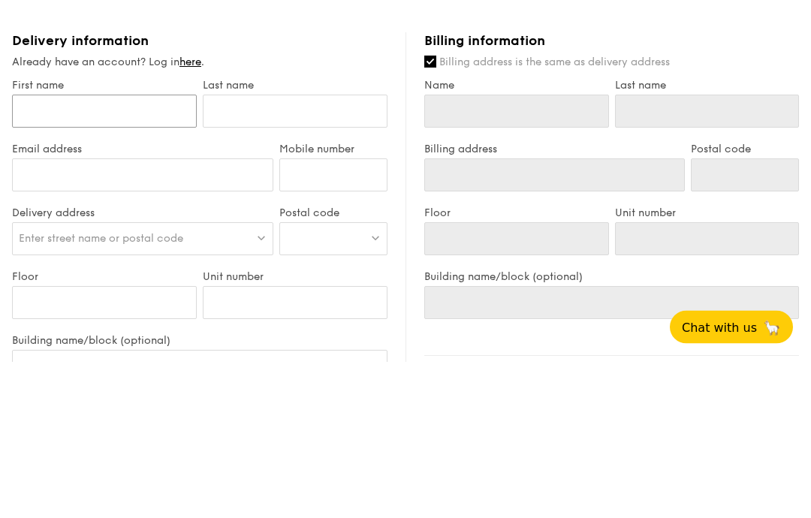
type input "S"
type input "St"
type input "Sta"
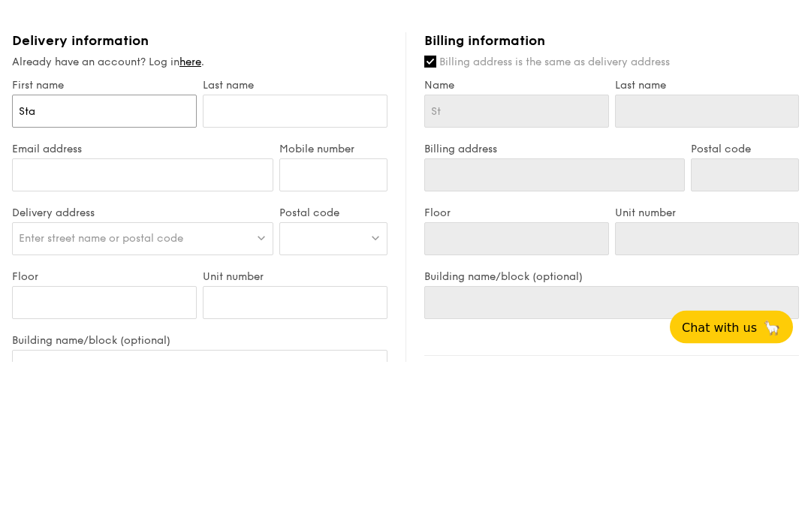
type input "Sta"
type input "Stac"
type input "Stace"
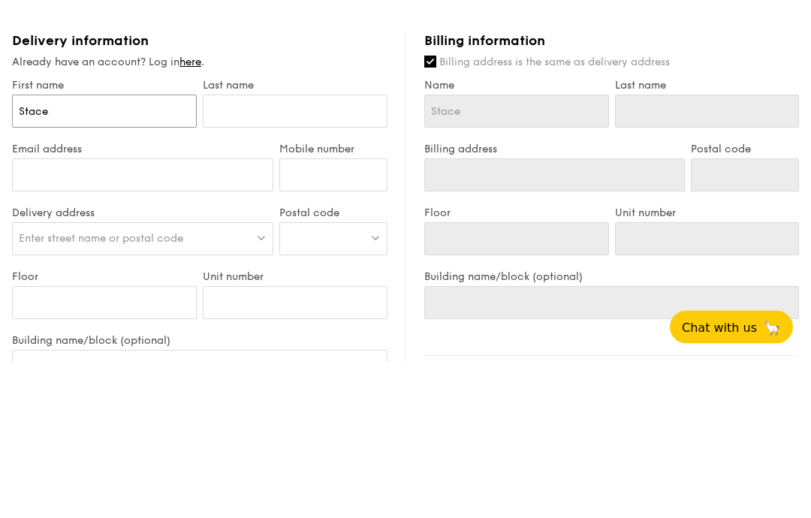
type input "[PERSON_NAME]"
click at [309, 252] on input "text" at bounding box center [295, 268] width 185 height 33
type input "T"
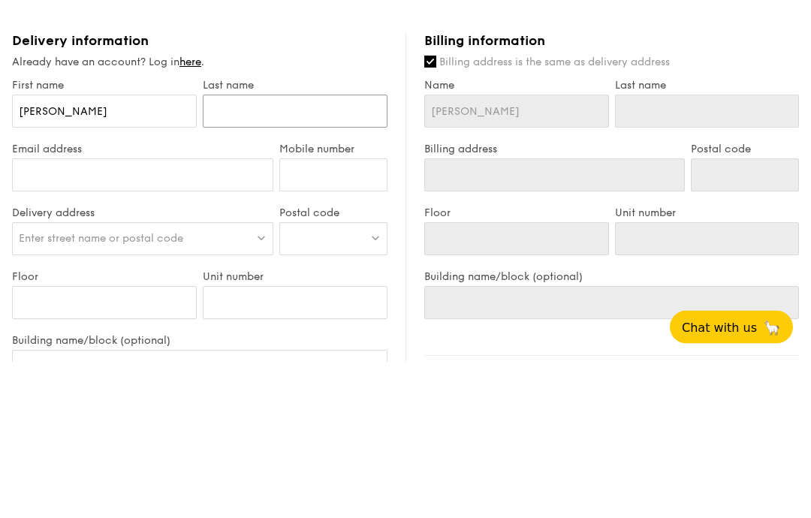
type input "T"
type input "Ta"
type input "Tan"
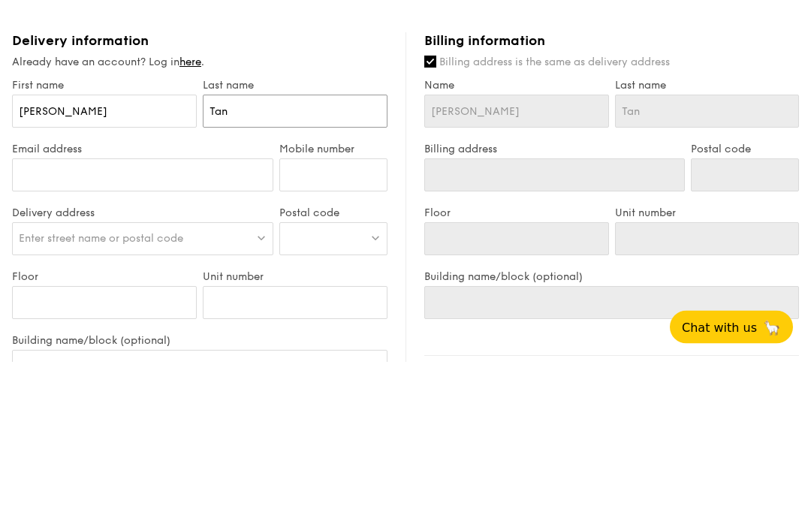
type input "Tan"
click at [195, 316] on input "Email address" at bounding box center [142, 332] width 261 height 33
type input "[EMAIL_ADDRESS][DOMAIN_NAME]"
click at [368, 316] on input "Mobile number" at bounding box center [333, 332] width 108 height 33
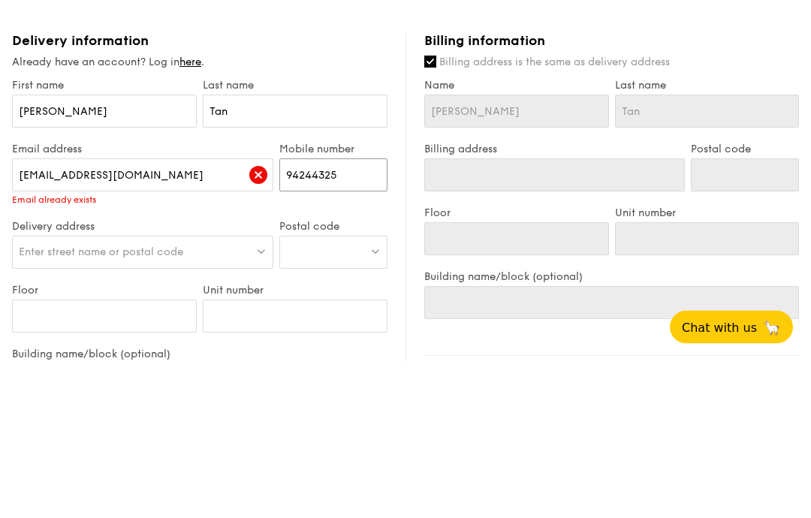
type input "94244325"
click at [242, 316] on input "[EMAIL_ADDRESS][DOMAIN_NAME]" at bounding box center [142, 332] width 261 height 33
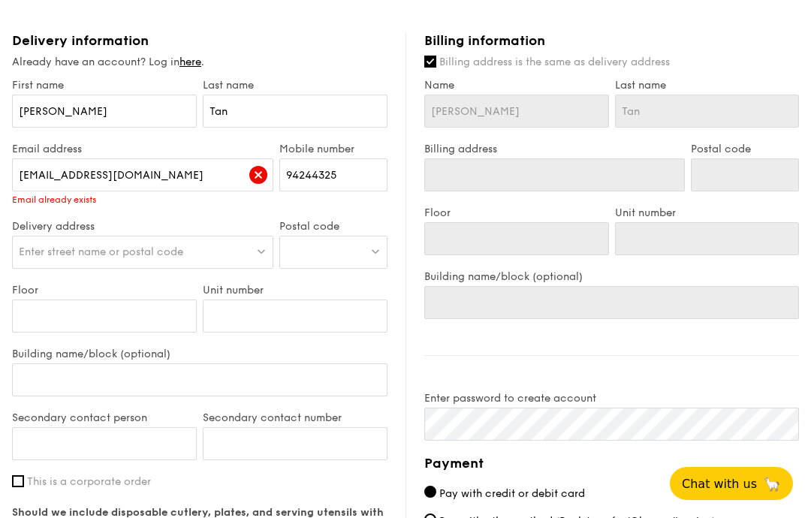
click at [31, 255] on span "Enter street name or postal code" at bounding box center [101, 252] width 165 height 13
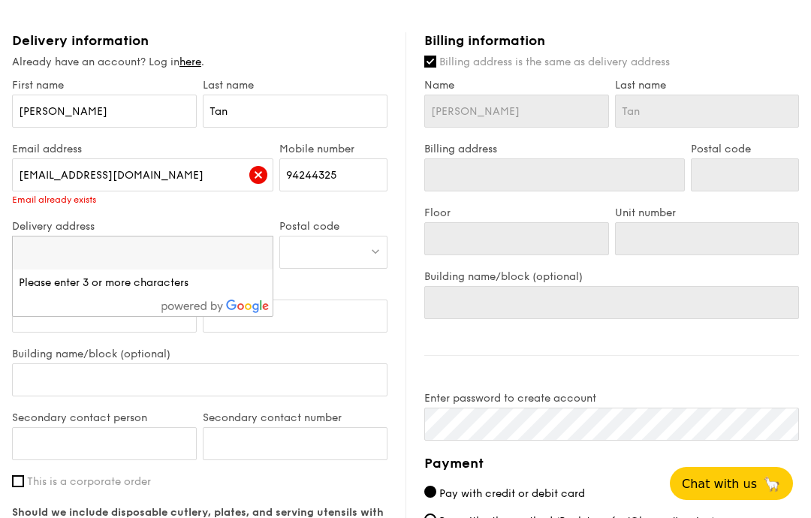
scroll to position [661, 0]
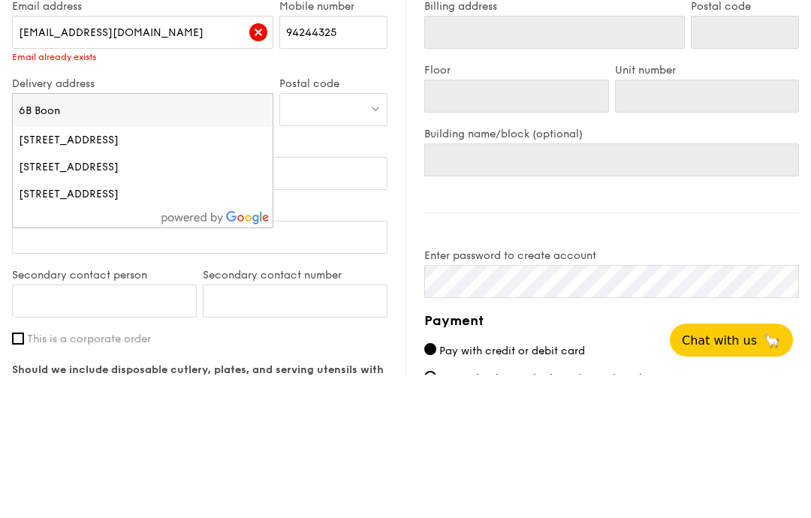
type input "6B Boon T"
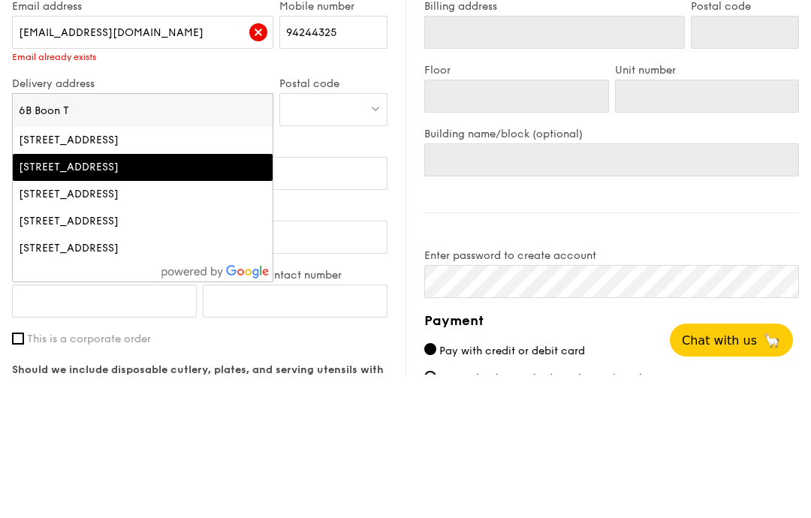
click at [61, 304] on div "[STREET_ADDRESS]" at bounding box center [112, 311] width 186 height 15
type input "[STREET_ADDRESS]"
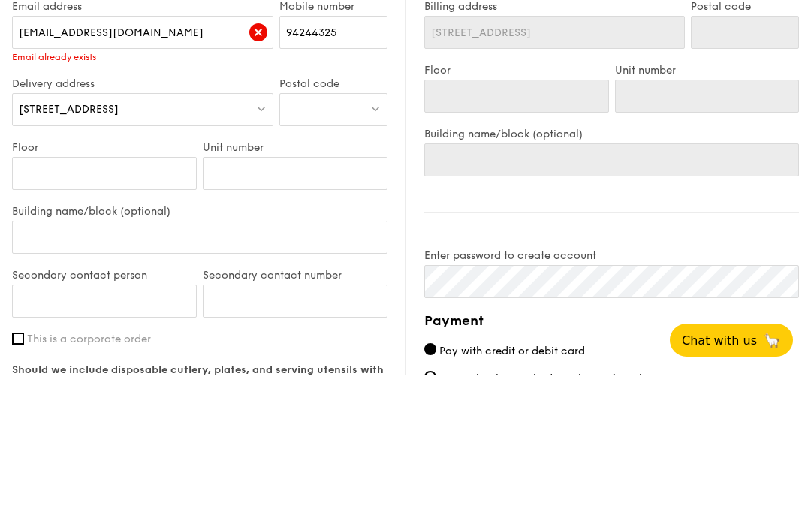
scroll to position [805, 0]
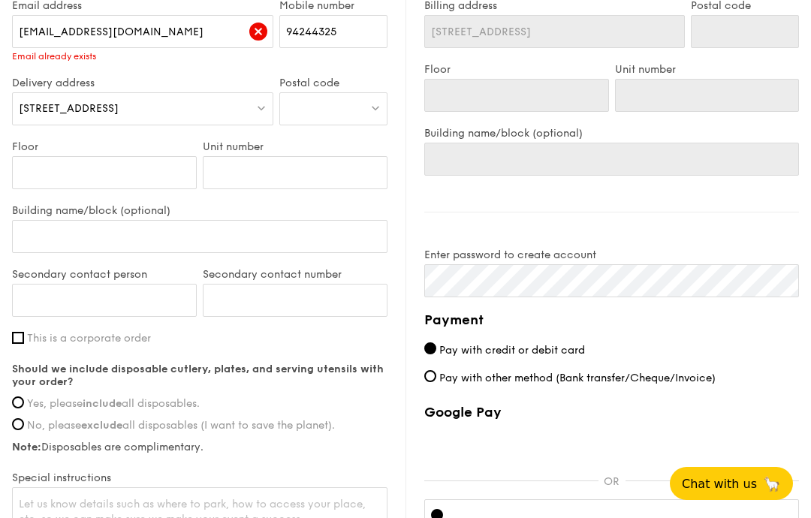
click at [372, 125] on div at bounding box center [333, 108] width 108 height 33
type input "165006"
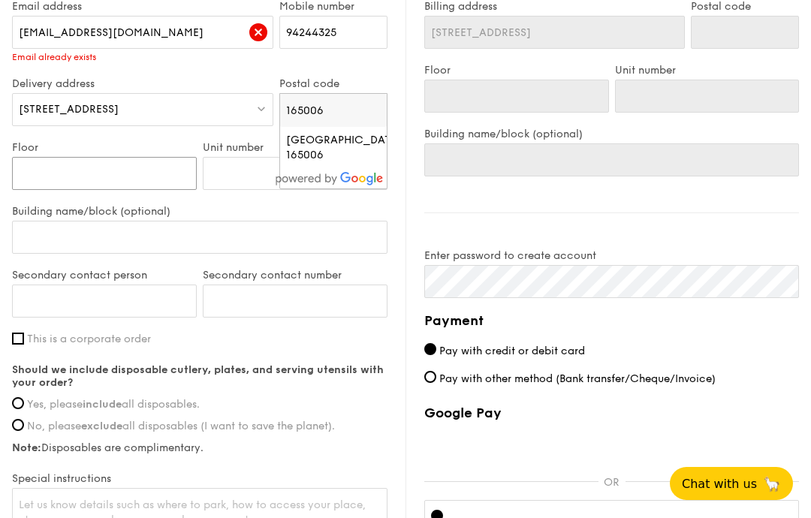
click at [37, 189] on input "Floor" at bounding box center [104, 173] width 185 height 33
type input "1"
type input "17"
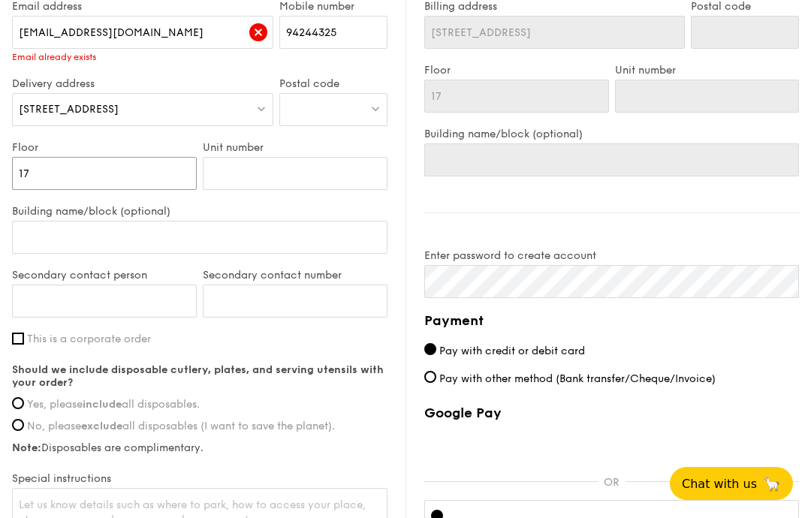
type input "17"
click at [330, 177] on input "Unit number" at bounding box center [295, 173] width 185 height 33
type input "5"
type input "57"
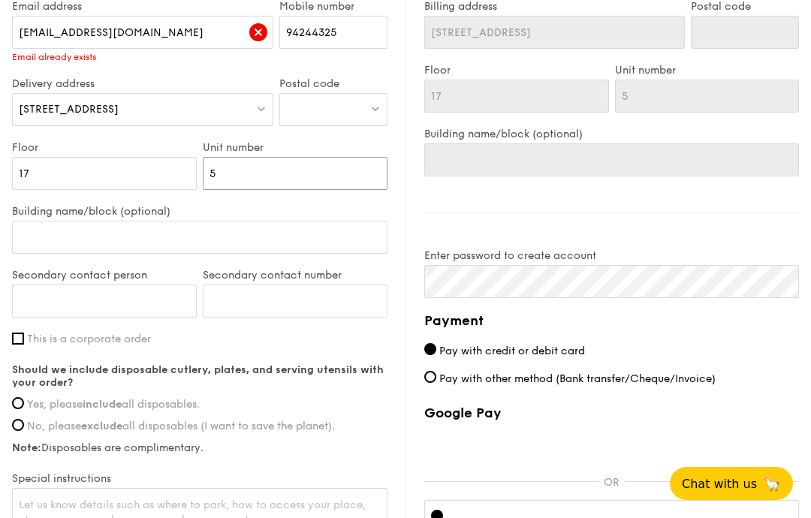
type input "57"
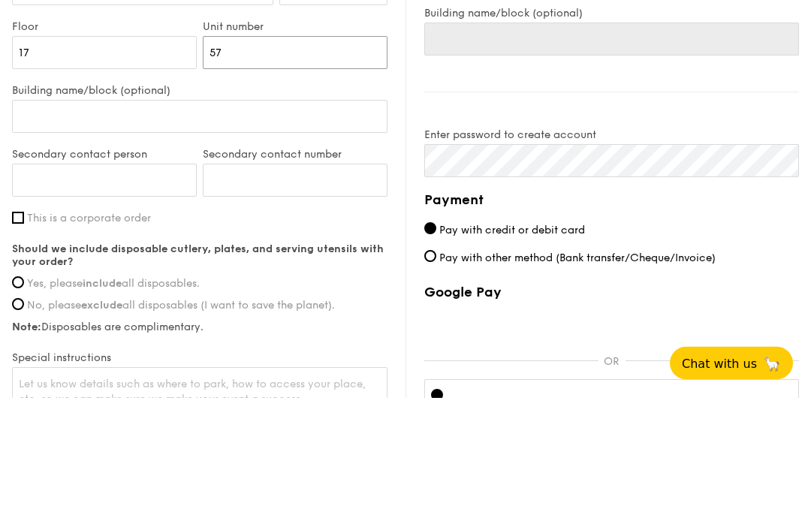
type input "57"
click at [161, 285] on input "Secondary contact person" at bounding box center [104, 301] width 185 height 33
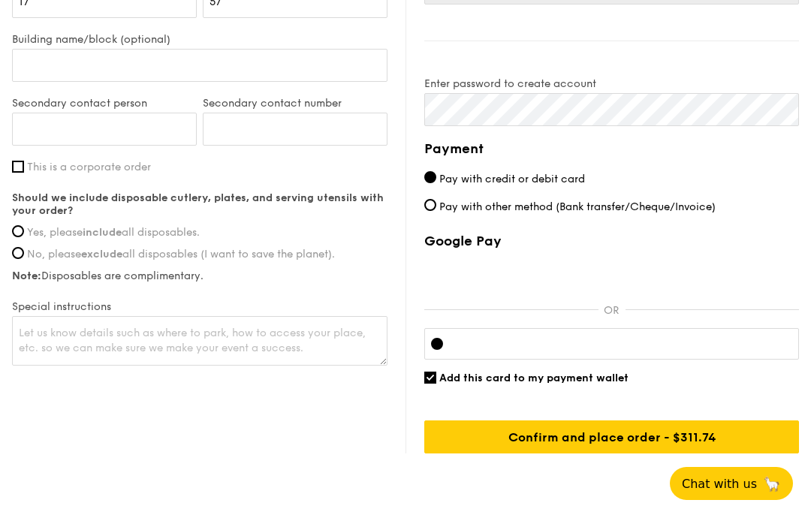
scroll to position [976, 0]
click at [21, 238] on input "Yes, please include all disposables." at bounding box center [18, 232] width 12 height 12
radio input "true"
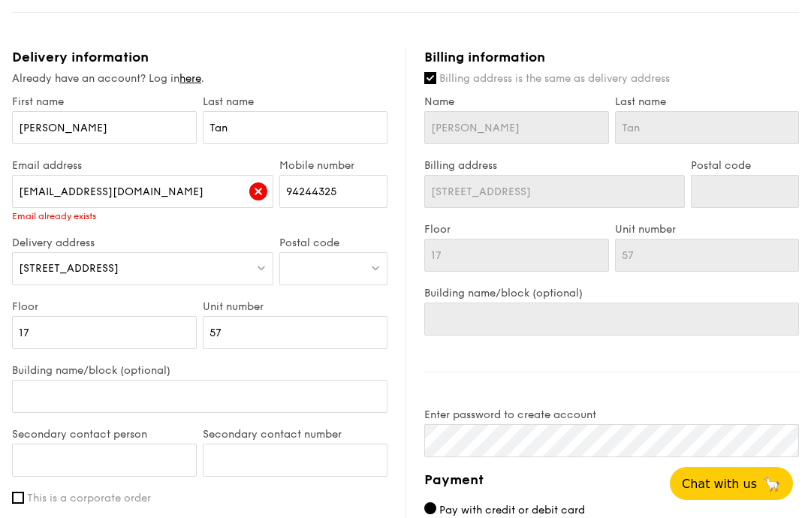
scroll to position [643, 0]
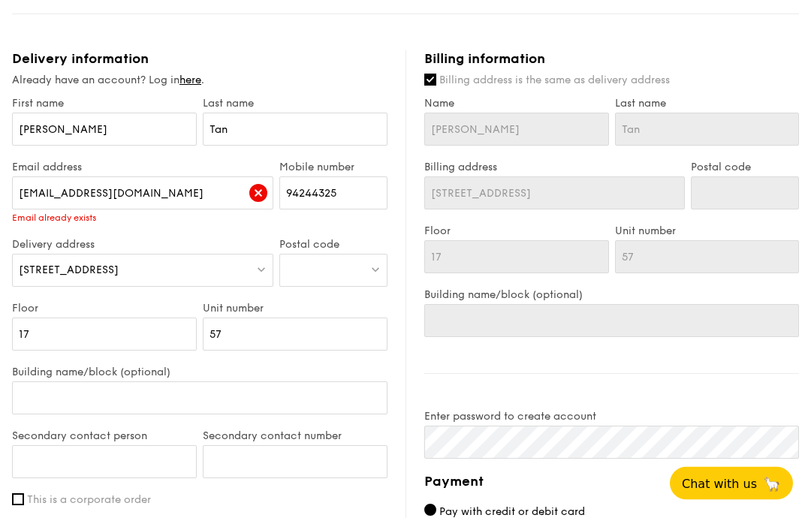
click at [186, 86] on link "here" at bounding box center [191, 80] width 22 height 13
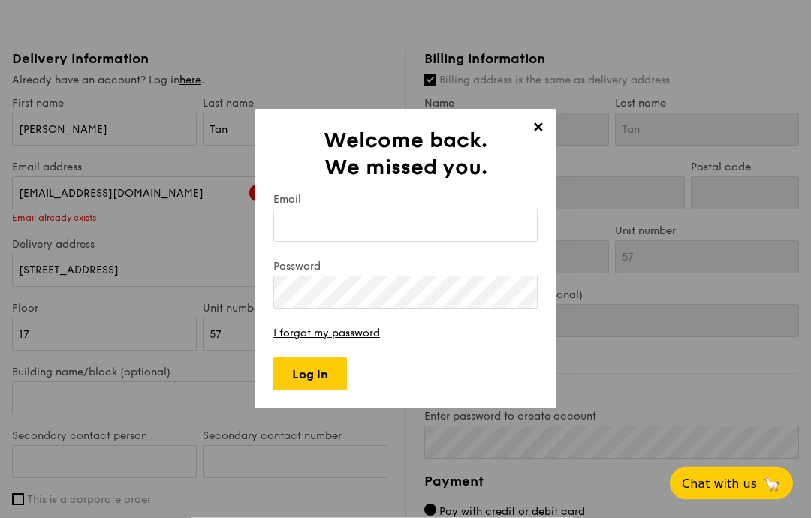
scroll to position [644, 0]
click at [455, 243] on input "Email" at bounding box center [405, 226] width 264 height 33
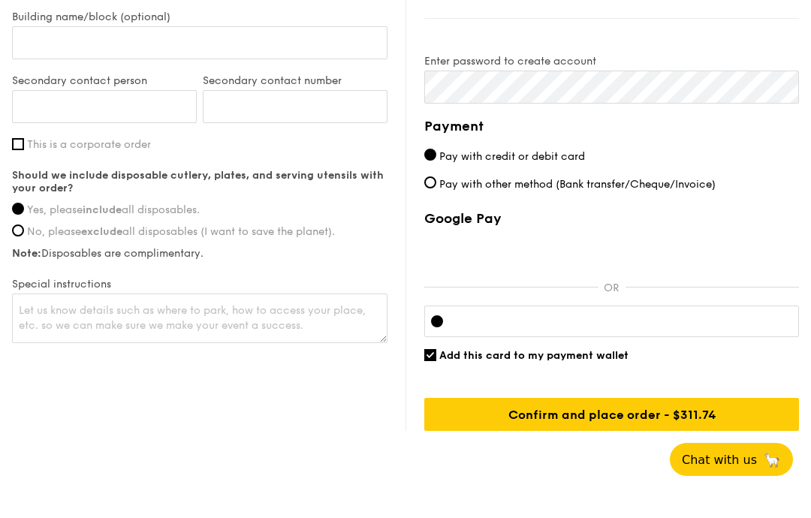
scroll to position [1035, 0]
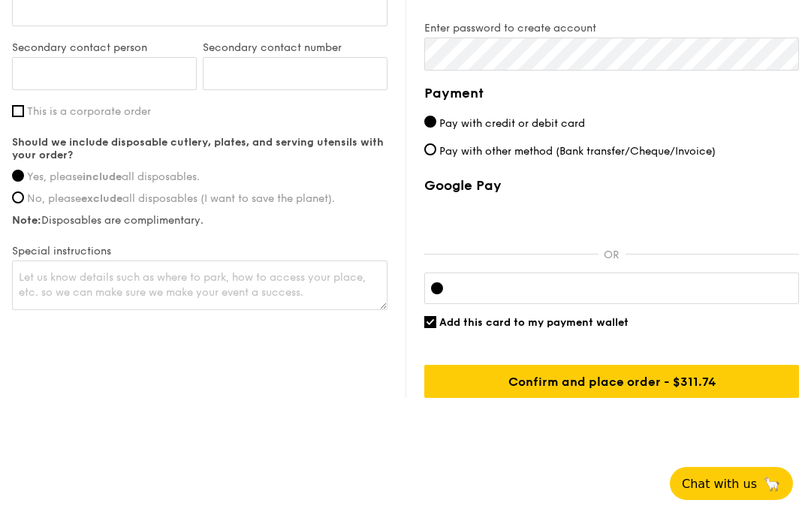
click at [432, 325] on input "Add this card to my payment wallet" at bounding box center [430, 322] width 12 height 12
checkbox input "false"
click at [531, 282] on div at bounding box center [623, 288] width 337 height 12
click at [699, 378] on input "Confirm and place order - $311.74" at bounding box center [611, 381] width 375 height 33
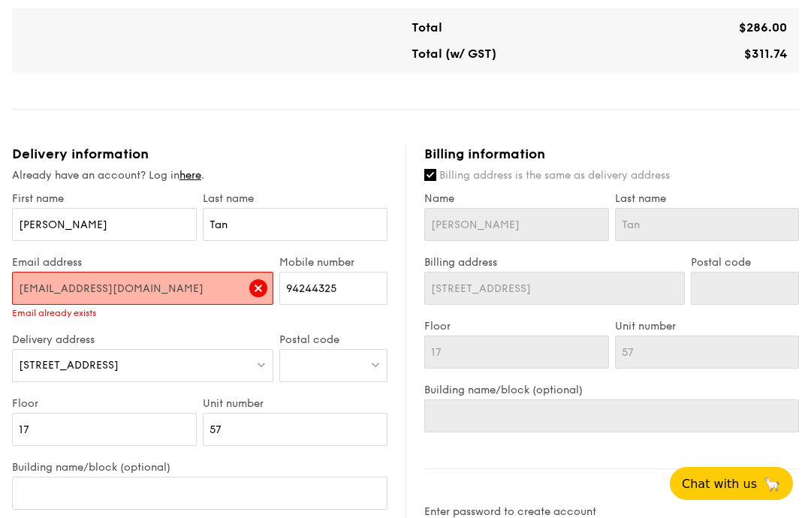
scroll to position [526, 0]
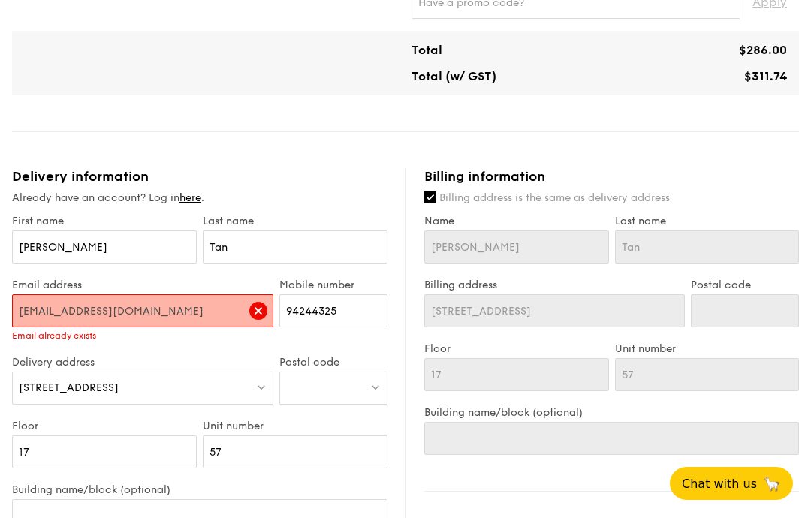
click at [198, 204] on link "here" at bounding box center [191, 198] width 22 height 13
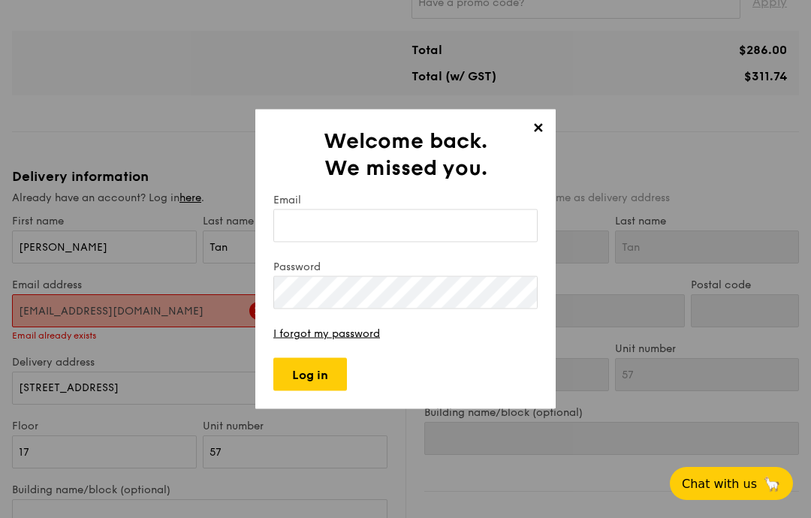
click at [387, 243] on input "Email" at bounding box center [405, 226] width 264 height 33
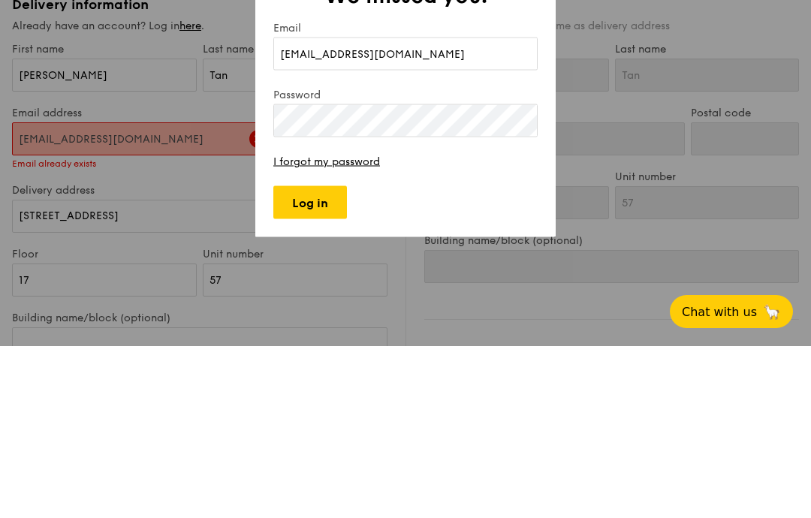
type input "[EMAIL_ADDRESS][DOMAIN_NAME]"
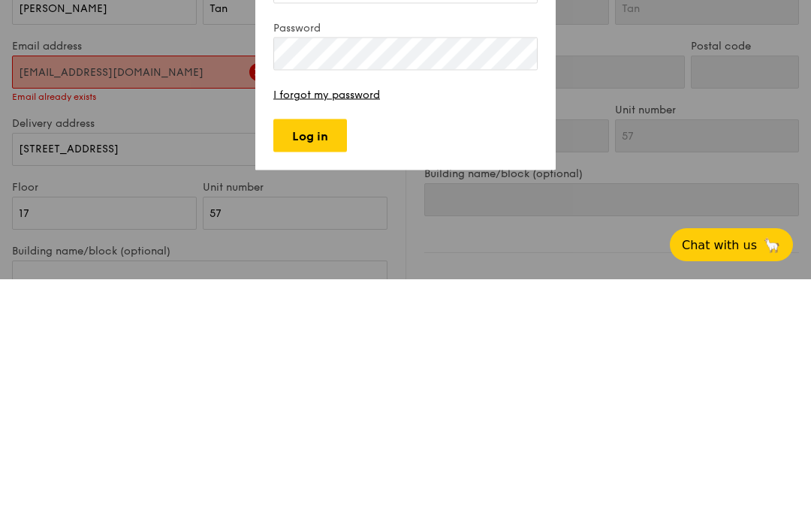
click at [331, 358] on input "Log in" at bounding box center [310, 374] width 74 height 33
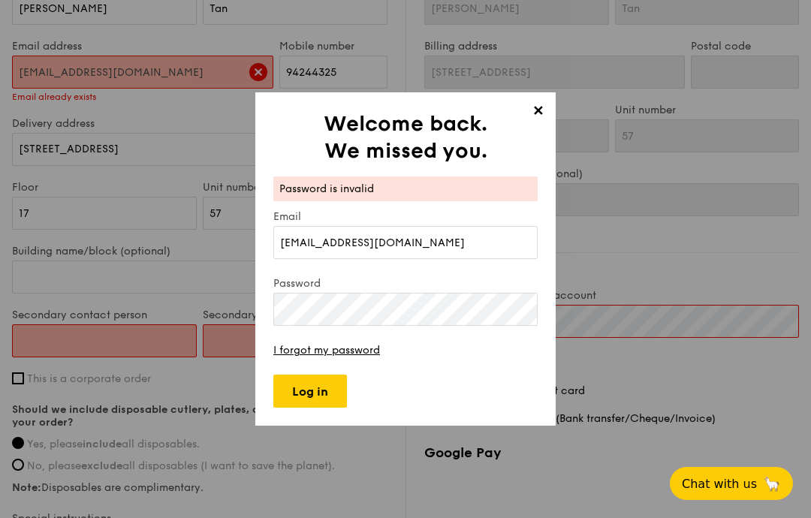
click at [355, 357] on link "I forgot my password" at bounding box center [326, 350] width 107 height 13
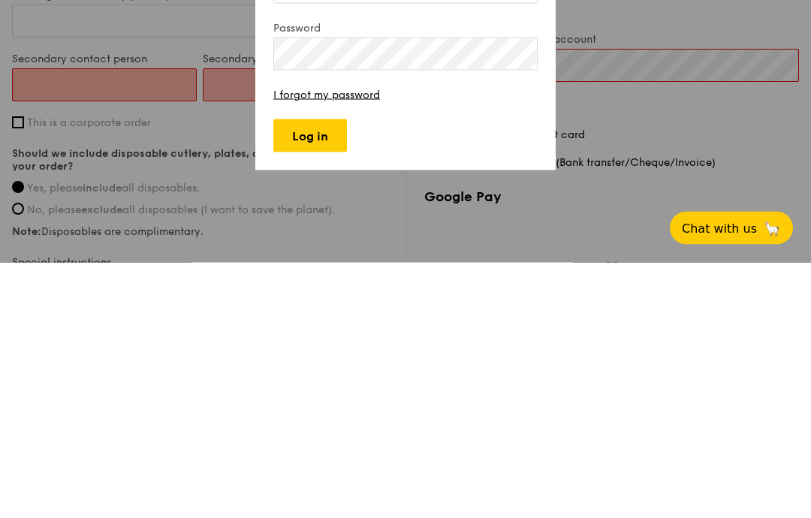
click at [332, 375] on input "Log in" at bounding box center [310, 391] width 74 height 33
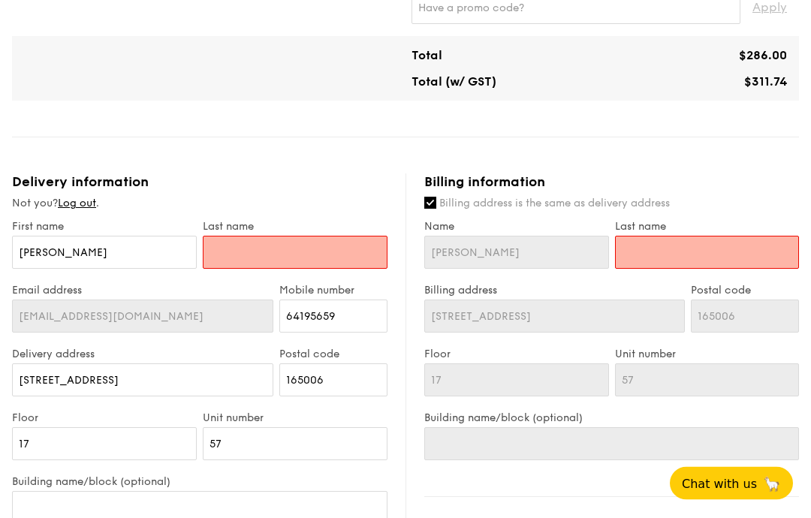
scroll to position [521, 0]
click at [242, 267] on input "text" at bounding box center [295, 252] width 185 height 33
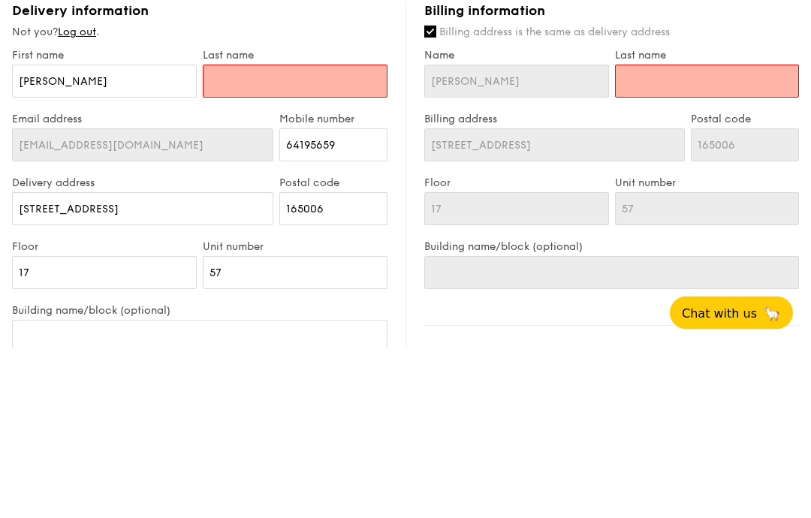
type input "T"
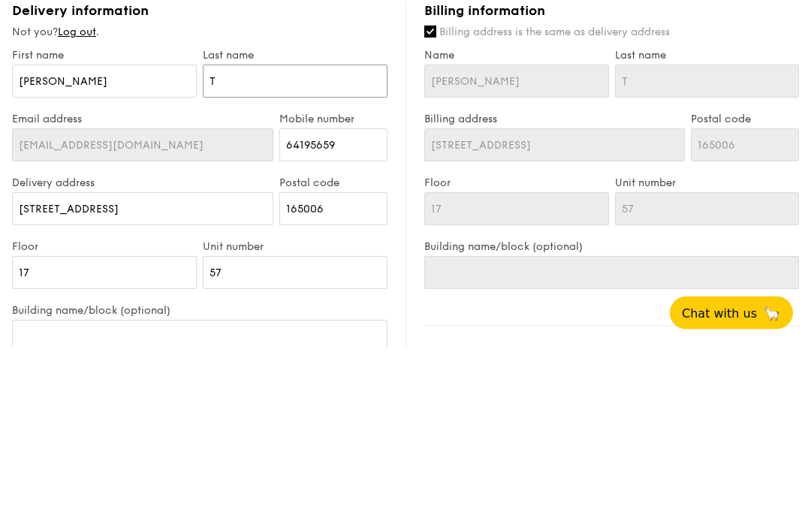
type input "Ta"
type input "Tan"
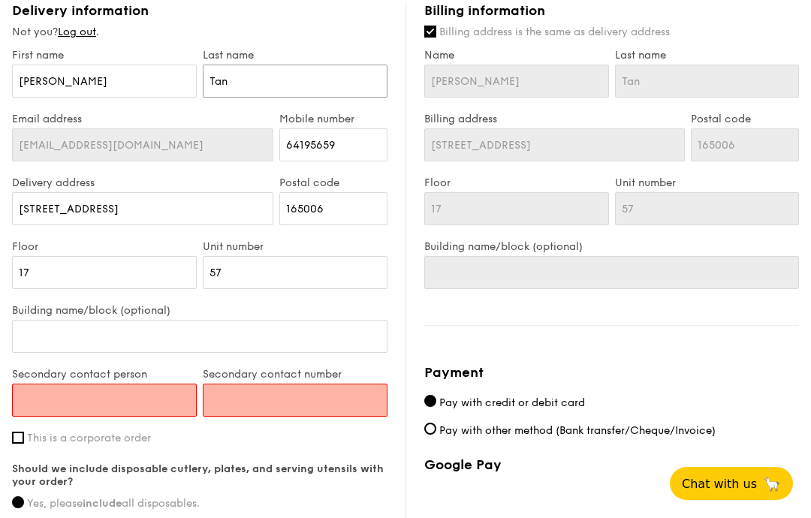
type input "Tan"
click at [47, 405] on input "Secondary contact person" at bounding box center [104, 400] width 185 height 33
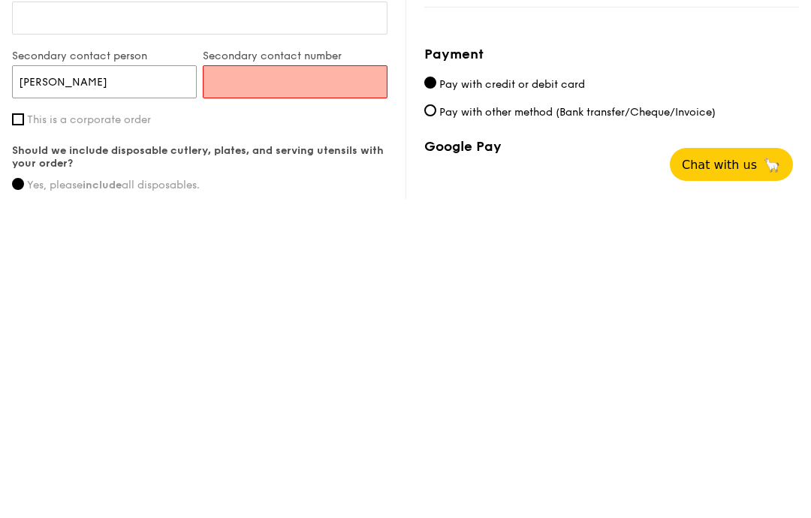
type input "[PERSON_NAME]"
click at [334, 385] on input "Secondary contact number" at bounding box center [295, 401] width 185 height 33
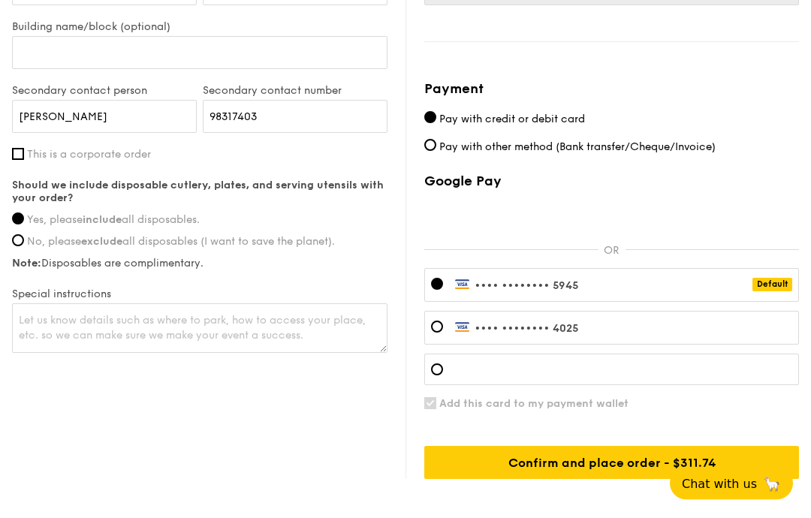
scroll to position [976, 0]
type input "98317403"
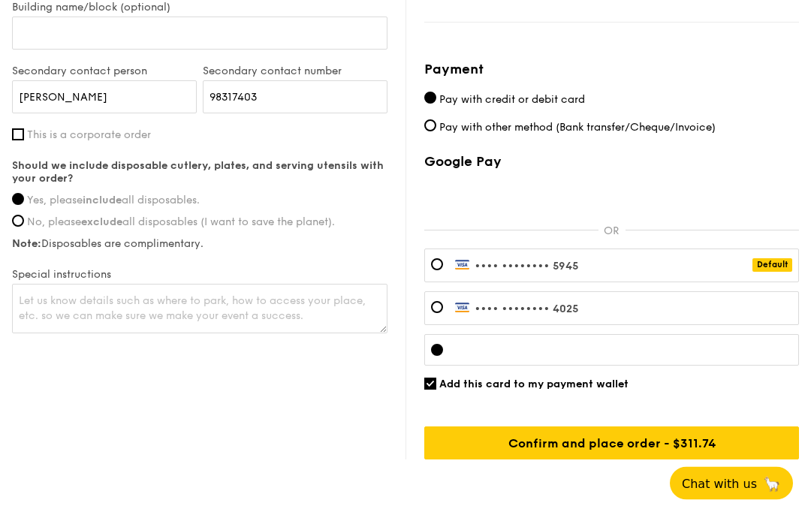
scroll to position [1001, 0]
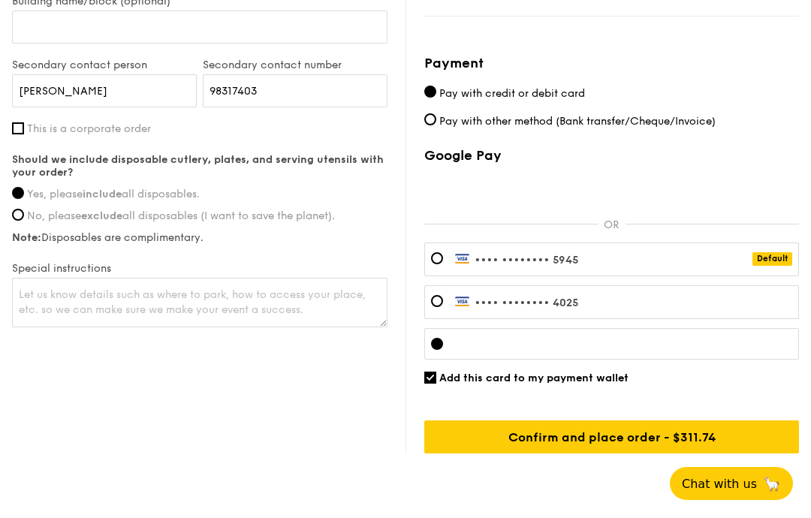
click at [674, 440] on input "Confirm and place order - $311.74" at bounding box center [611, 437] width 375 height 33
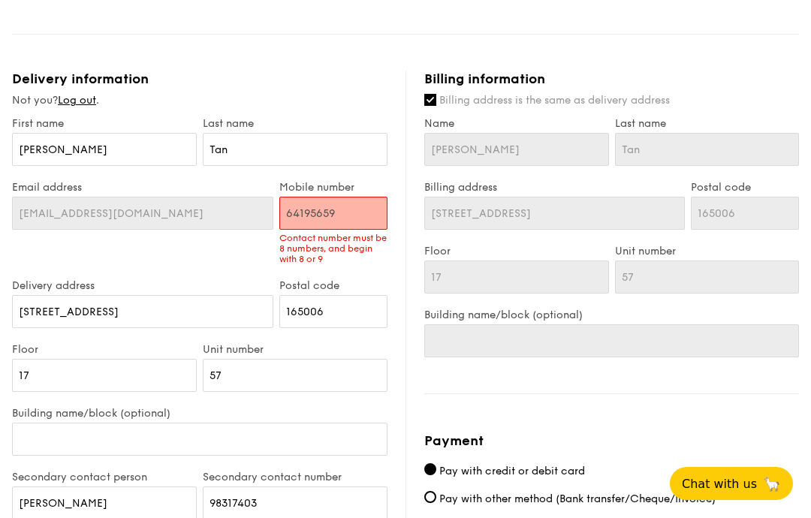
scroll to position [606, 0]
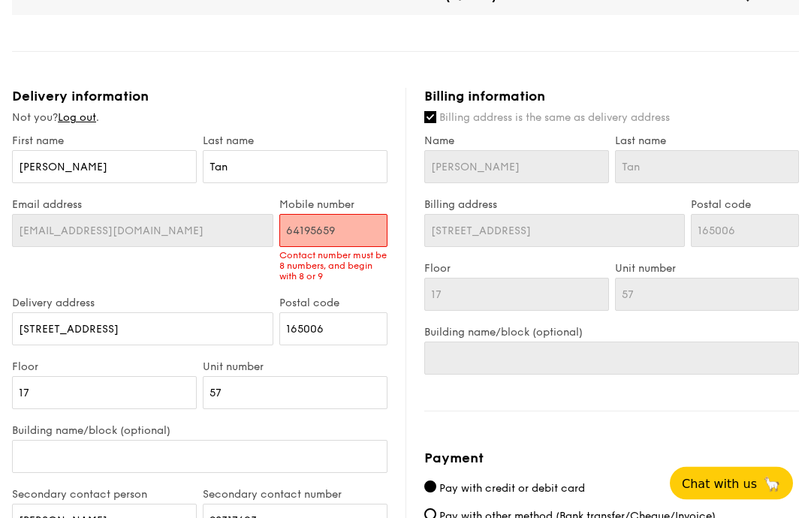
click at [351, 238] on input "64195659" at bounding box center [333, 231] width 108 height 33
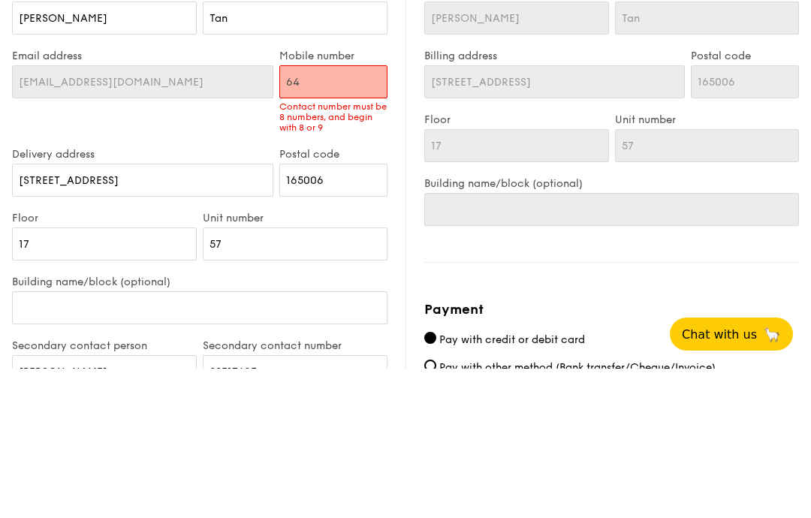
type input "6"
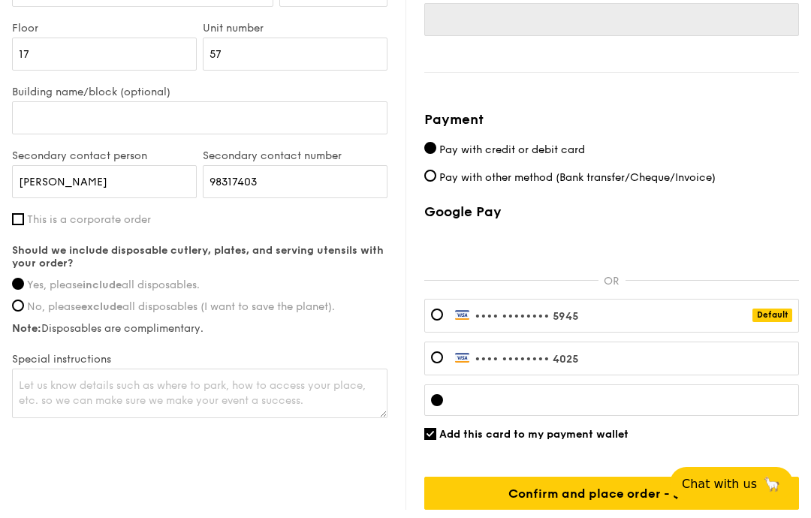
scroll to position [1001, 0]
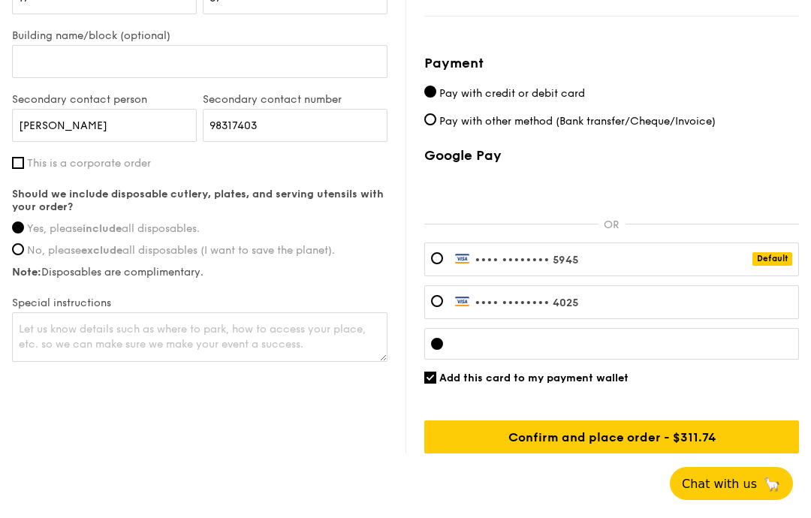
type input "94244325"
click at [660, 444] on input "Confirm and place order - $311.74" at bounding box center [611, 437] width 375 height 33
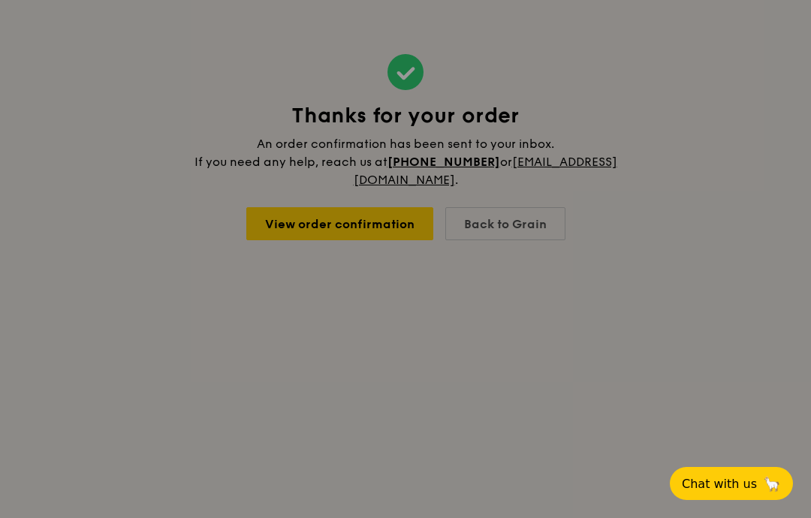
scroll to position [60, 0]
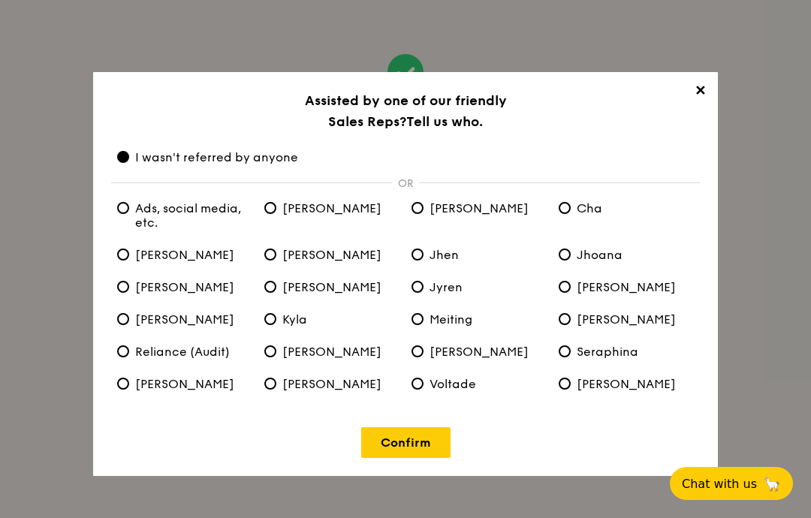
click at [411, 457] on link "Confirm" at bounding box center [405, 442] width 89 height 31
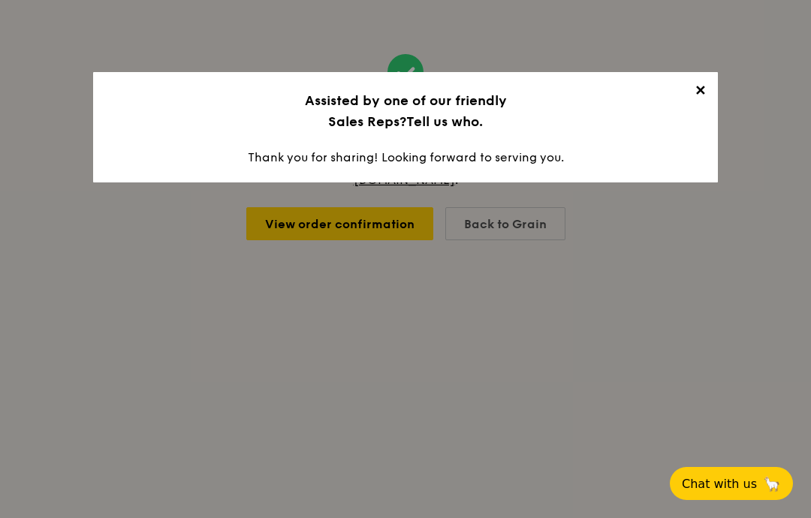
click at [699, 95] on span "✕" at bounding box center [700, 93] width 21 height 21
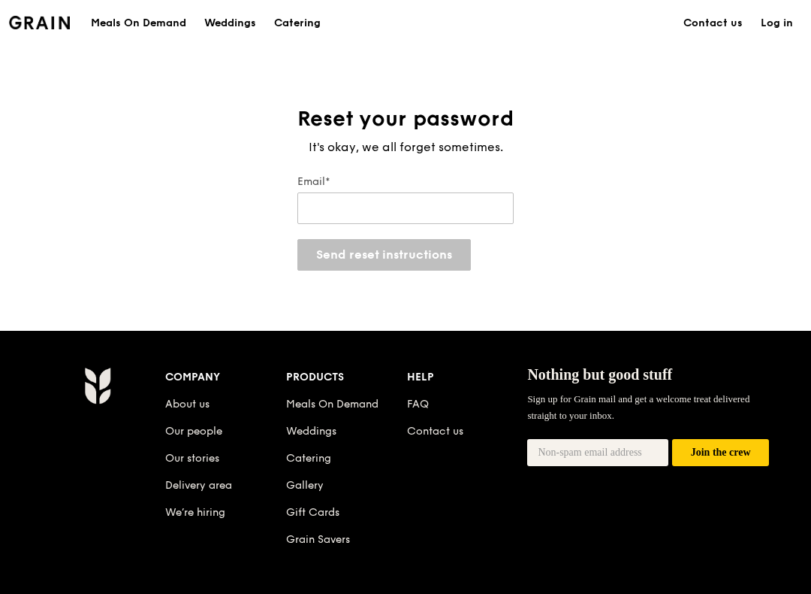
click at [431, 211] on input "Email*" at bounding box center [406, 208] width 216 height 32
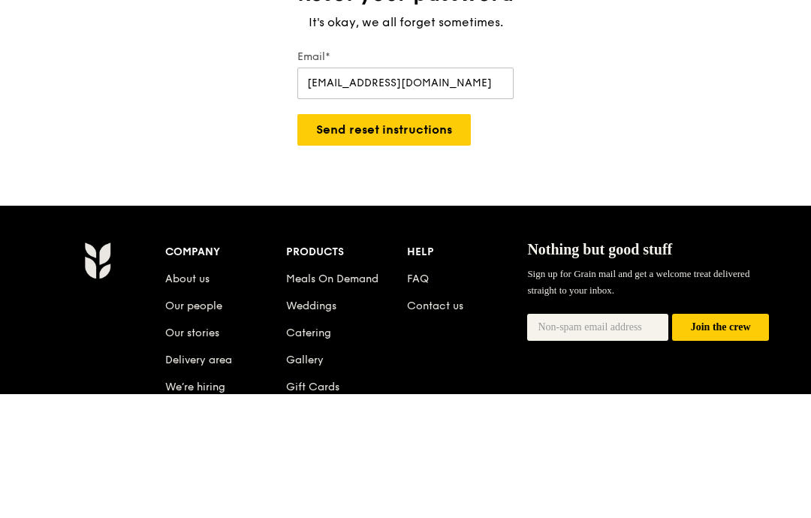
type input "[EMAIL_ADDRESS][DOMAIN_NAME]"
click at [434, 239] on button "Send reset instructions" at bounding box center [385, 255] width 174 height 32
